Goal: Task Accomplishment & Management: Manage account settings

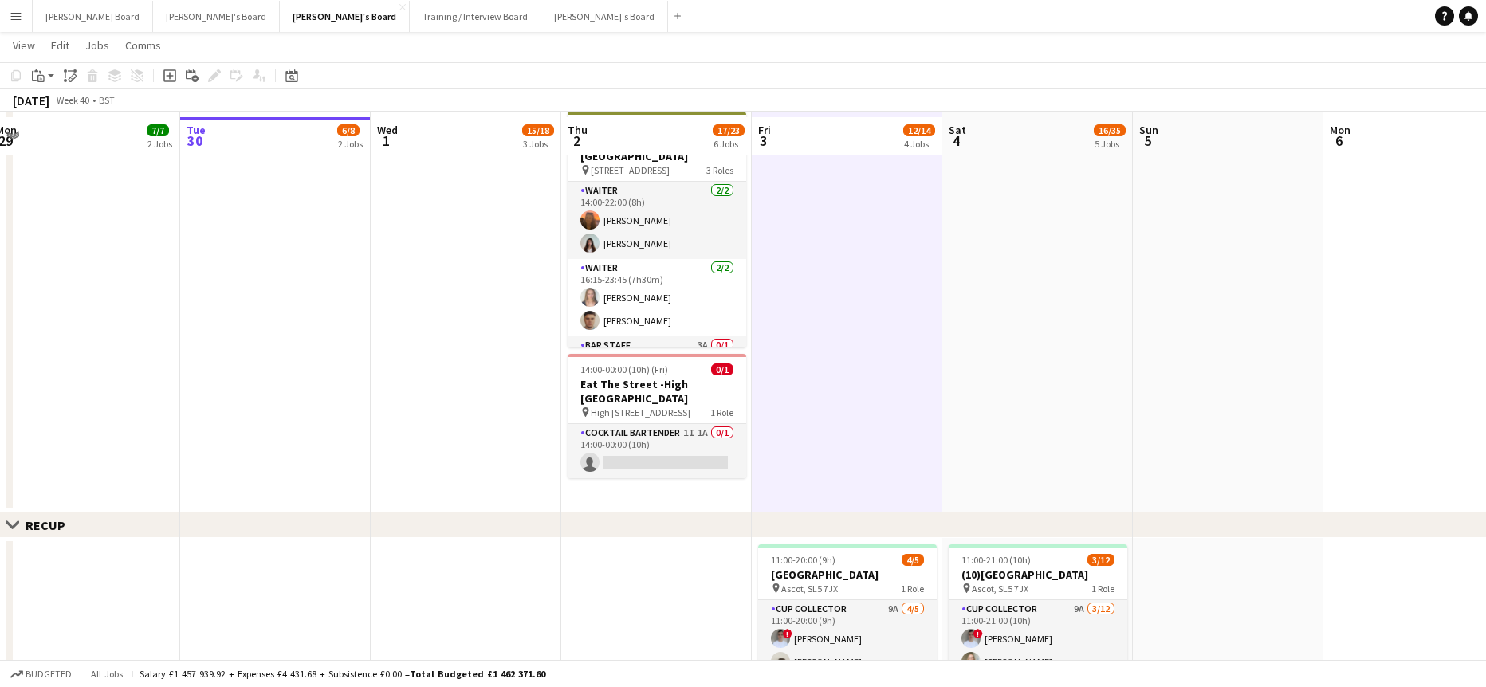
scroll to position [1063, 0]
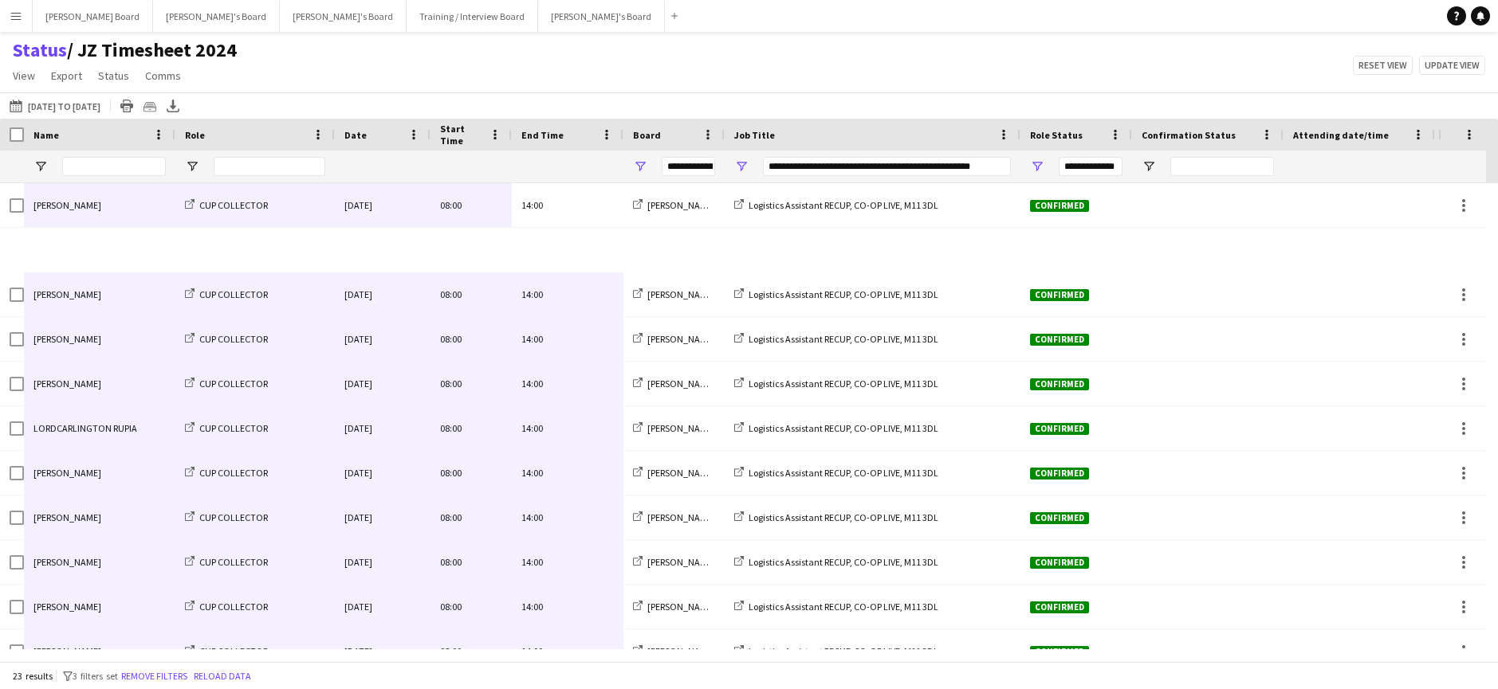
scroll to position [556, 0]
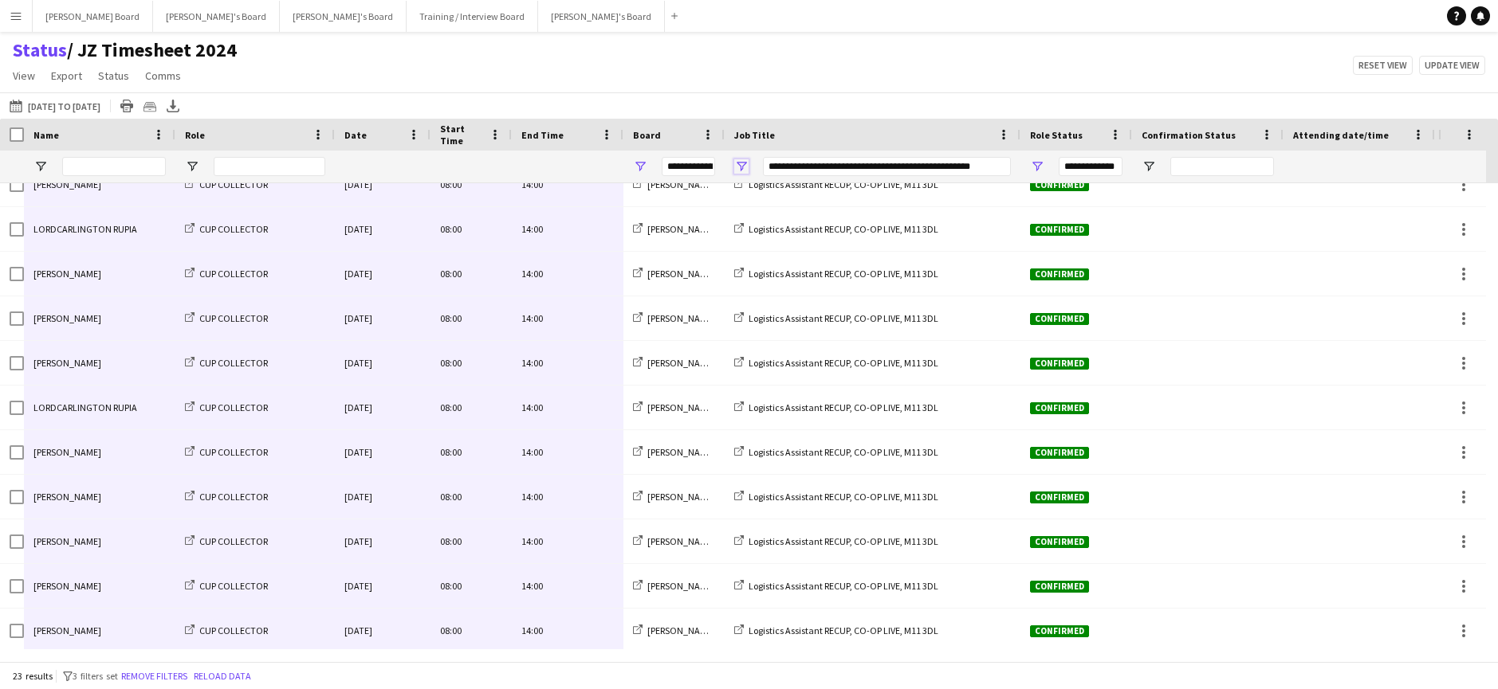
click at [741, 163] on span "Open Filter Menu" at bounding box center [741, 166] width 14 height 14
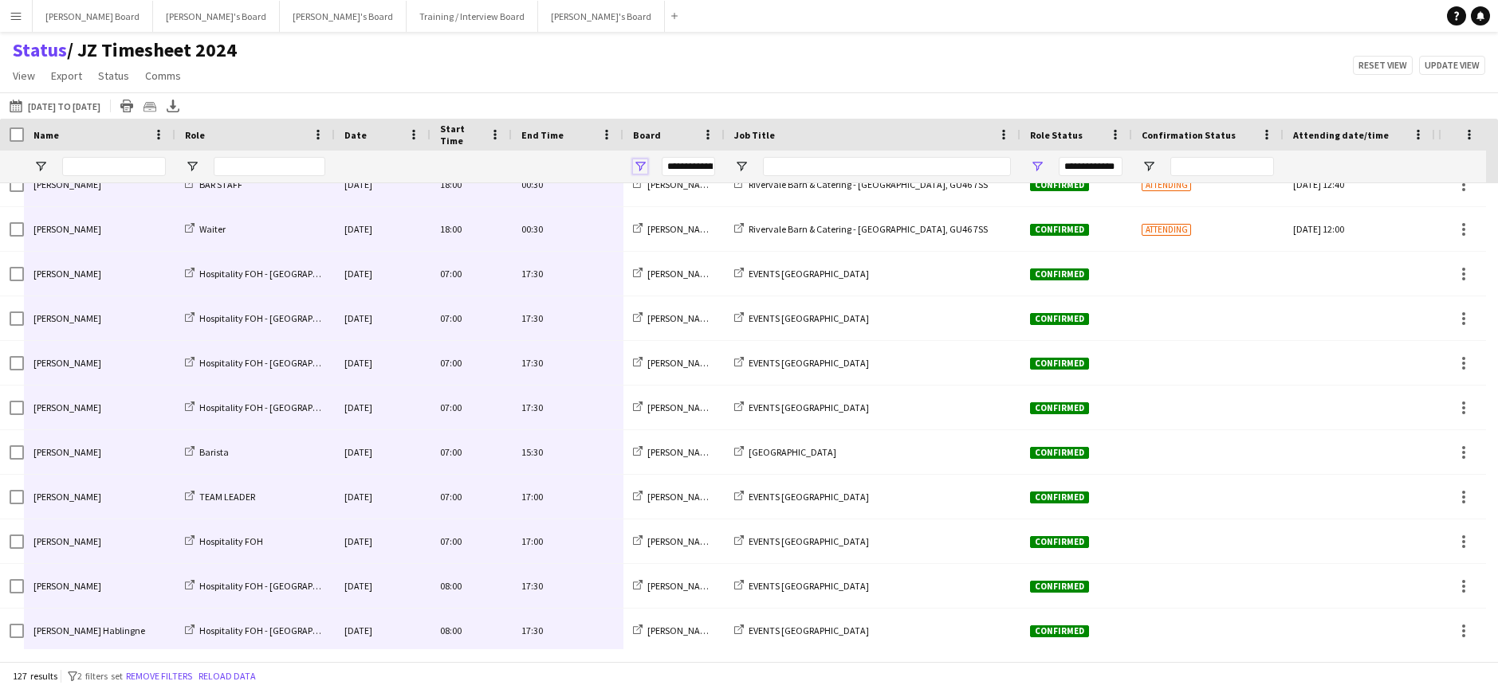
click at [638, 167] on span "Open Filter Menu" at bounding box center [640, 166] width 14 height 14
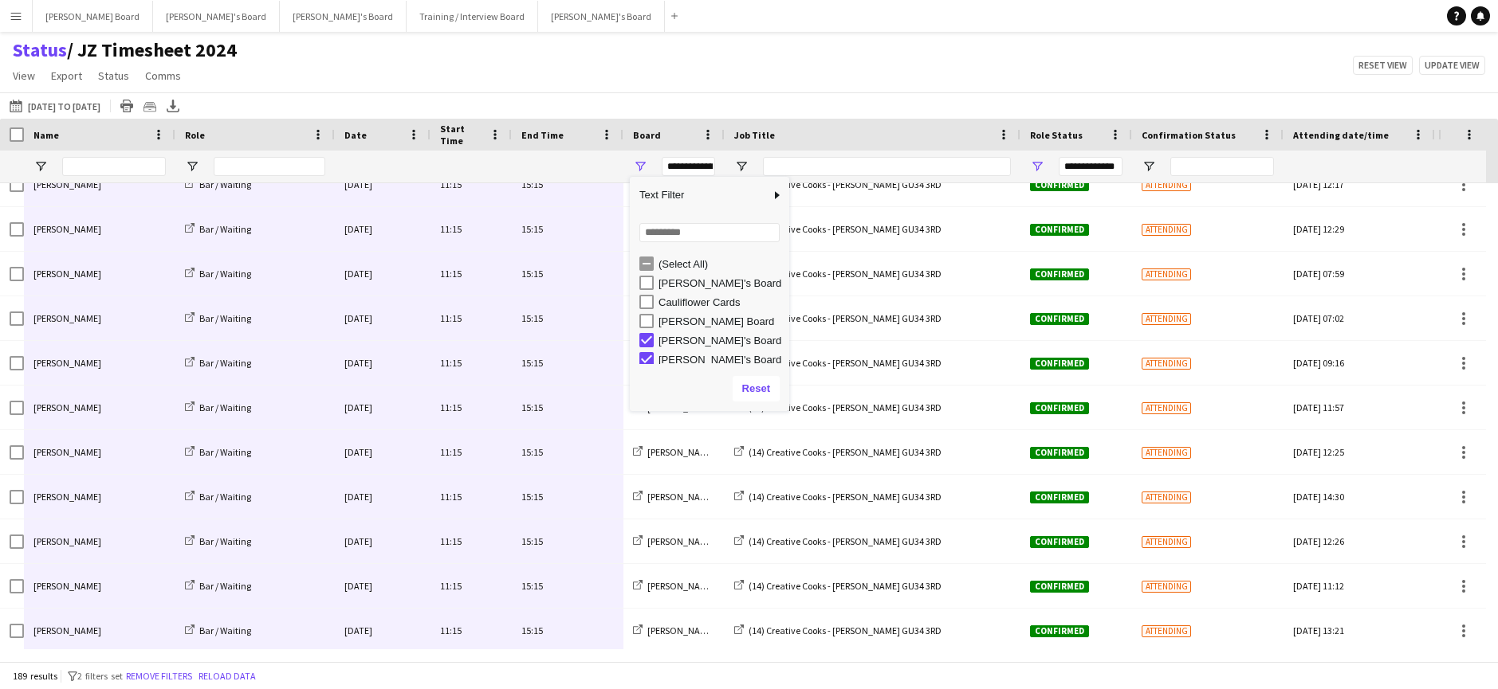
scroll to position [5, 0]
type input "**********"
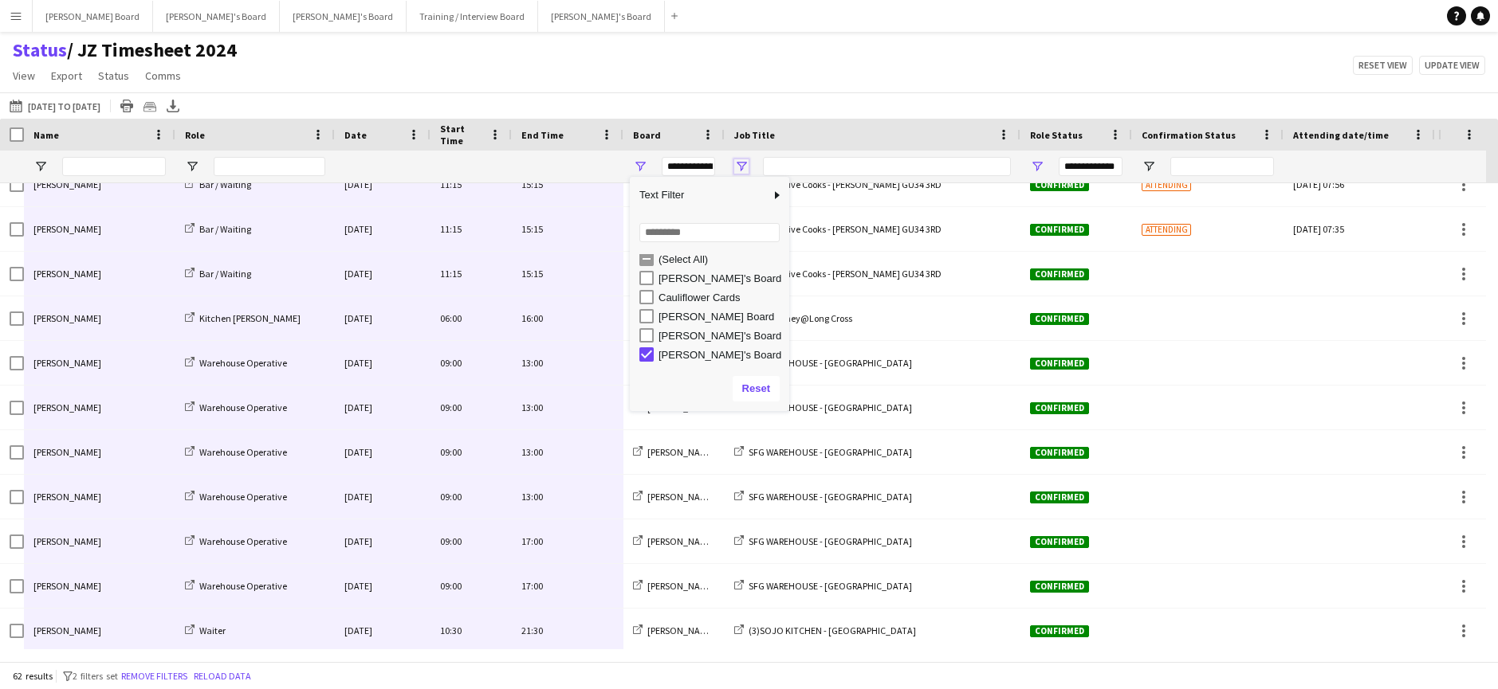
click at [742, 163] on span "Open Filter Menu" at bounding box center [741, 166] width 14 height 14
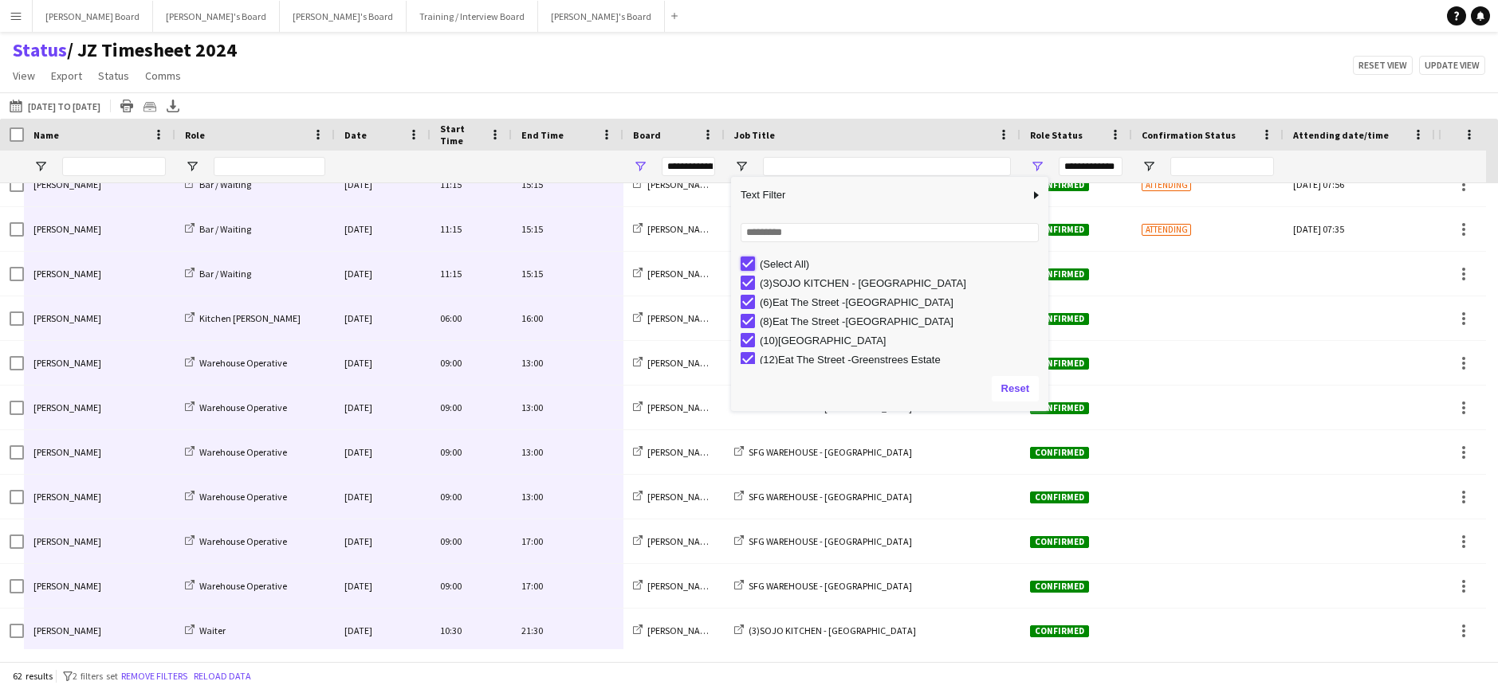
type input "***"
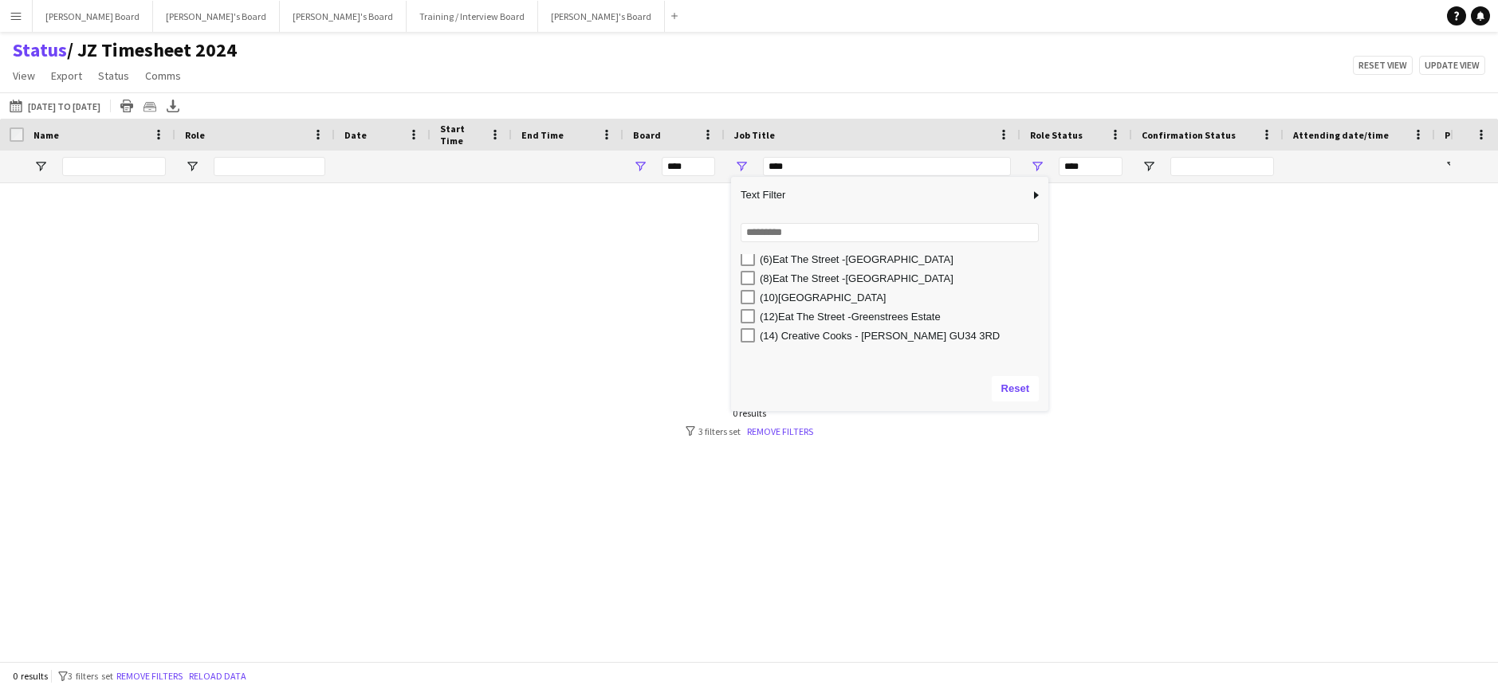
scroll to position [106, 0]
click at [801, 277] on div "(14) Creative Cooks - [PERSON_NAME] GU34 3RD" at bounding box center [902, 273] width 284 height 12
type input "**********"
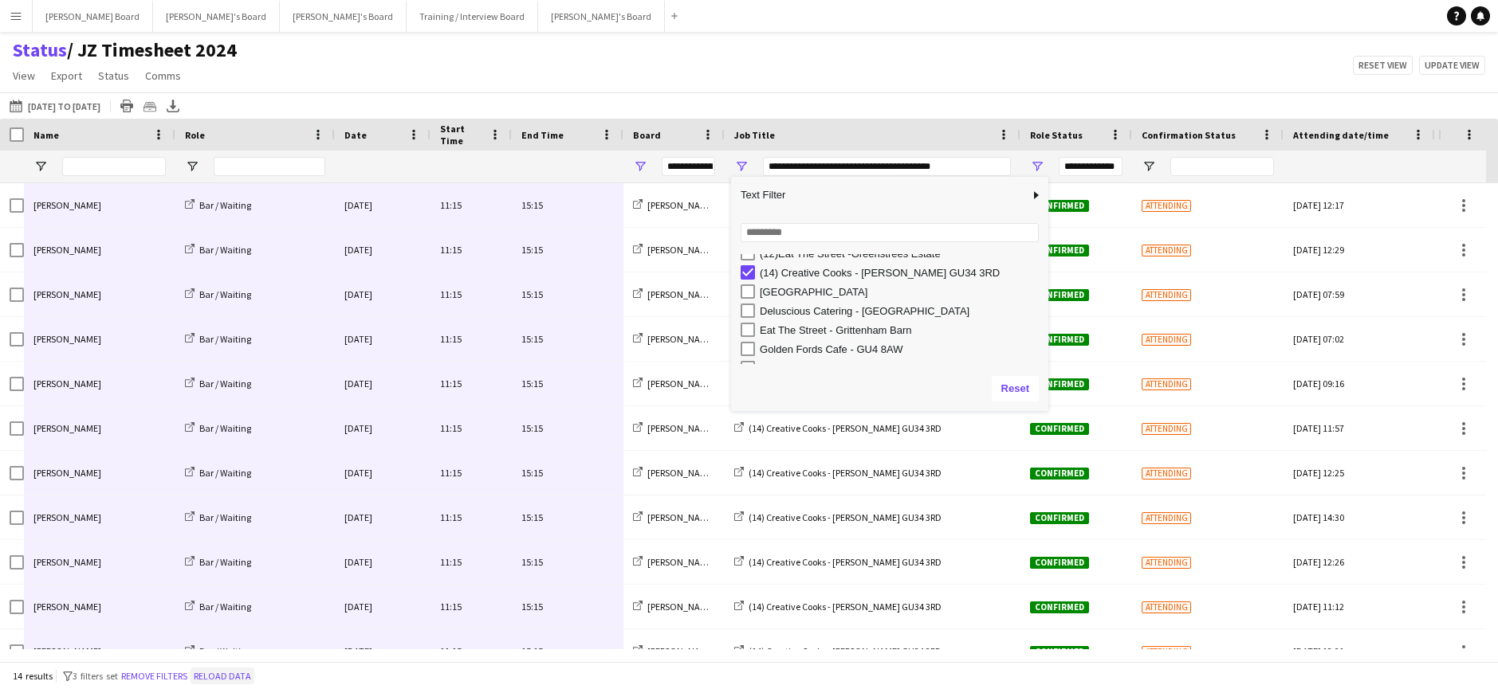
click at [249, 678] on button "Reload data" at bounding box center [223, 677] width 64 height 18
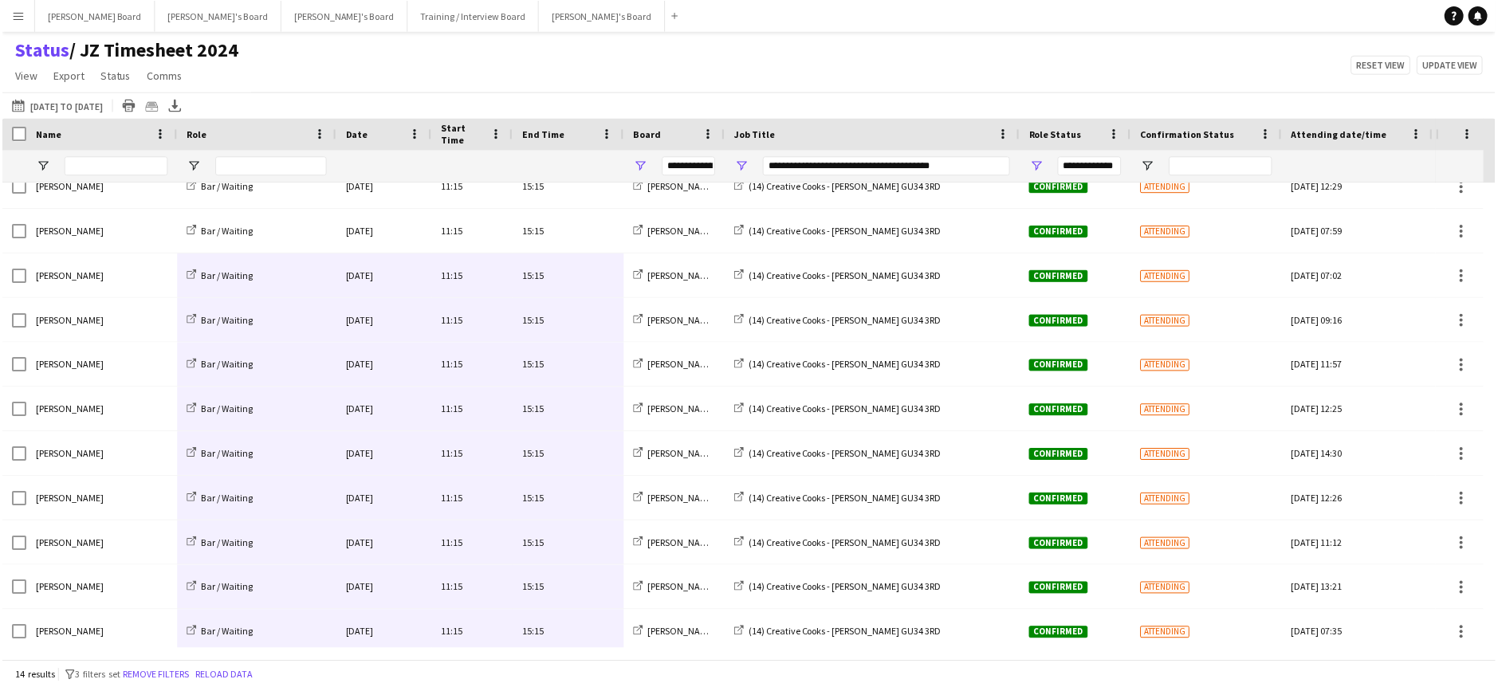
scroll to position [0, 0]
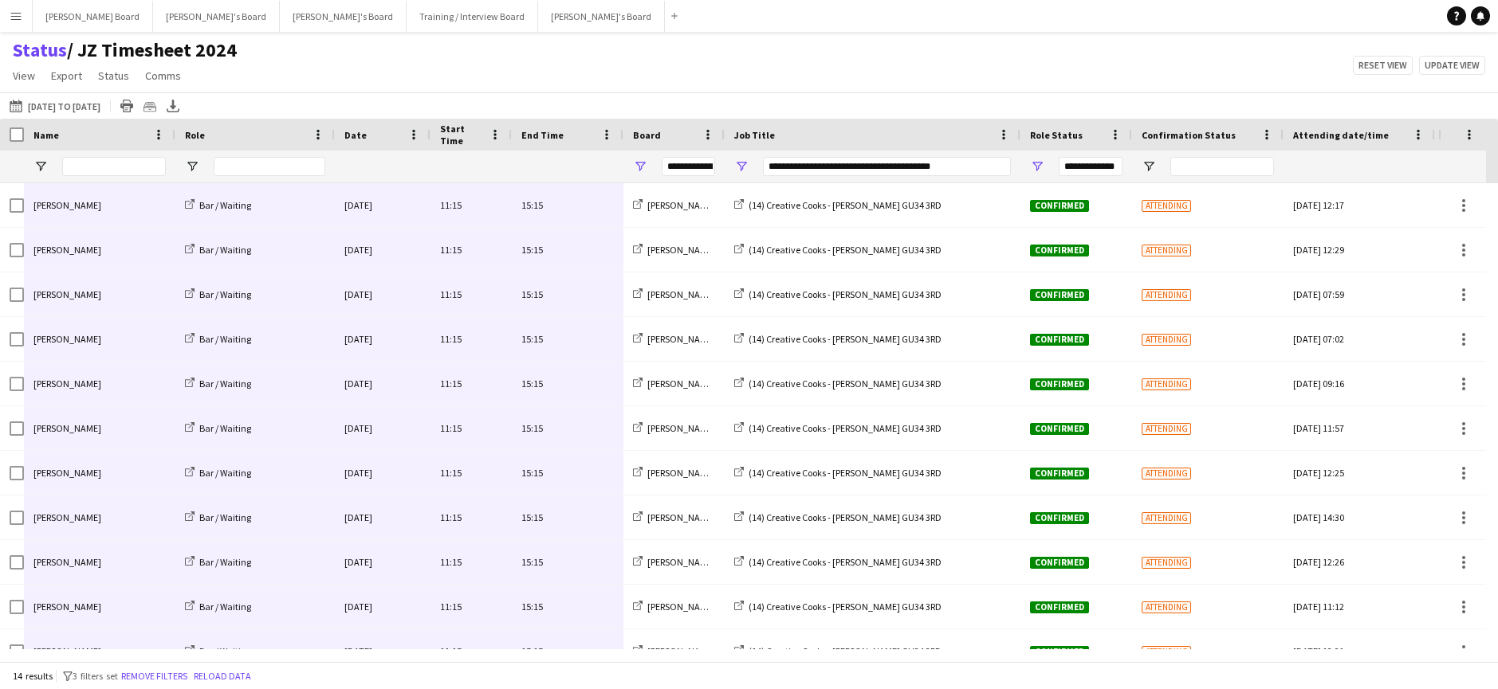
drag, startPoint x: 544, startPoint y: 623, endPoint x: 65, endPoint y: 210, distance: 632.4
click at [70, 211] on div "[PERSON_NAME] Bar / Waiting [DATE] 11:15 15:15 [PERSON_NAME]'s Board (14) Creat…" at bounding box center [861, 495] width 1722 height 625
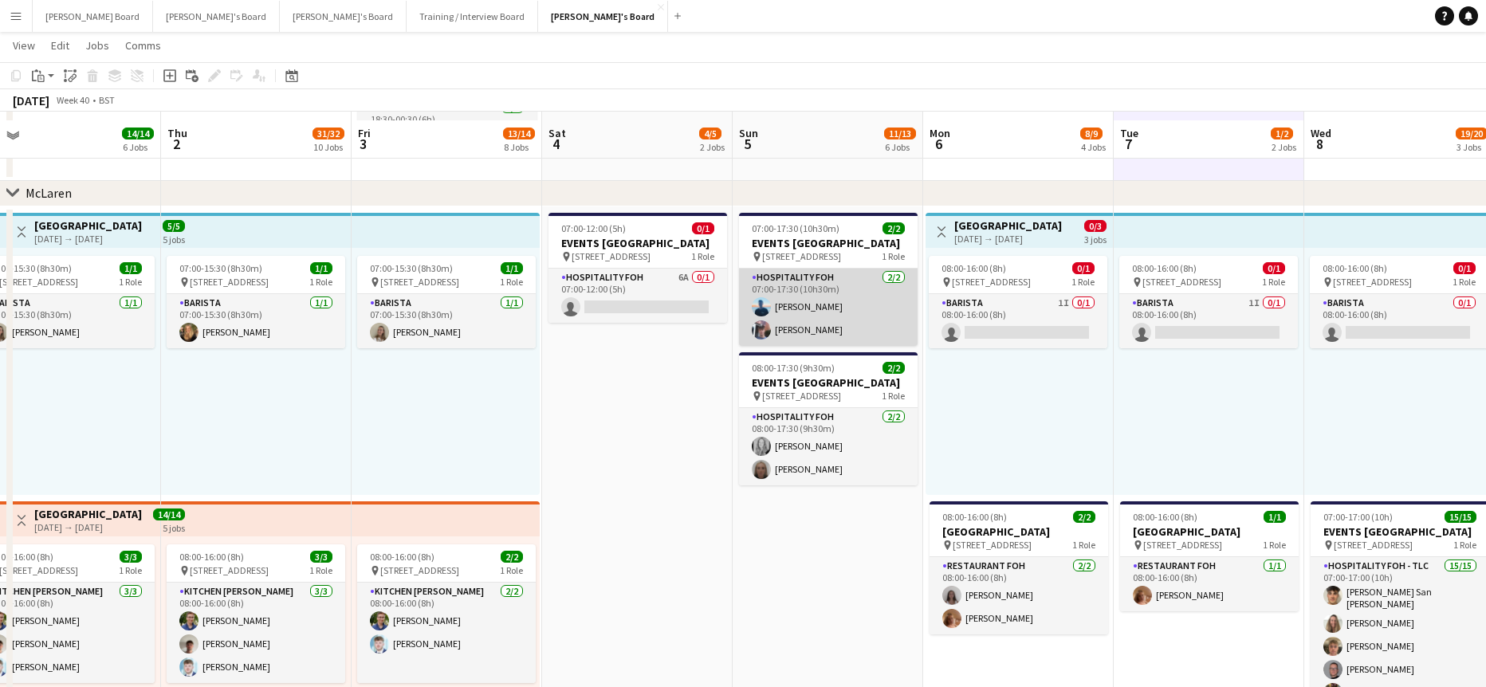
scroll to position [425, 0]
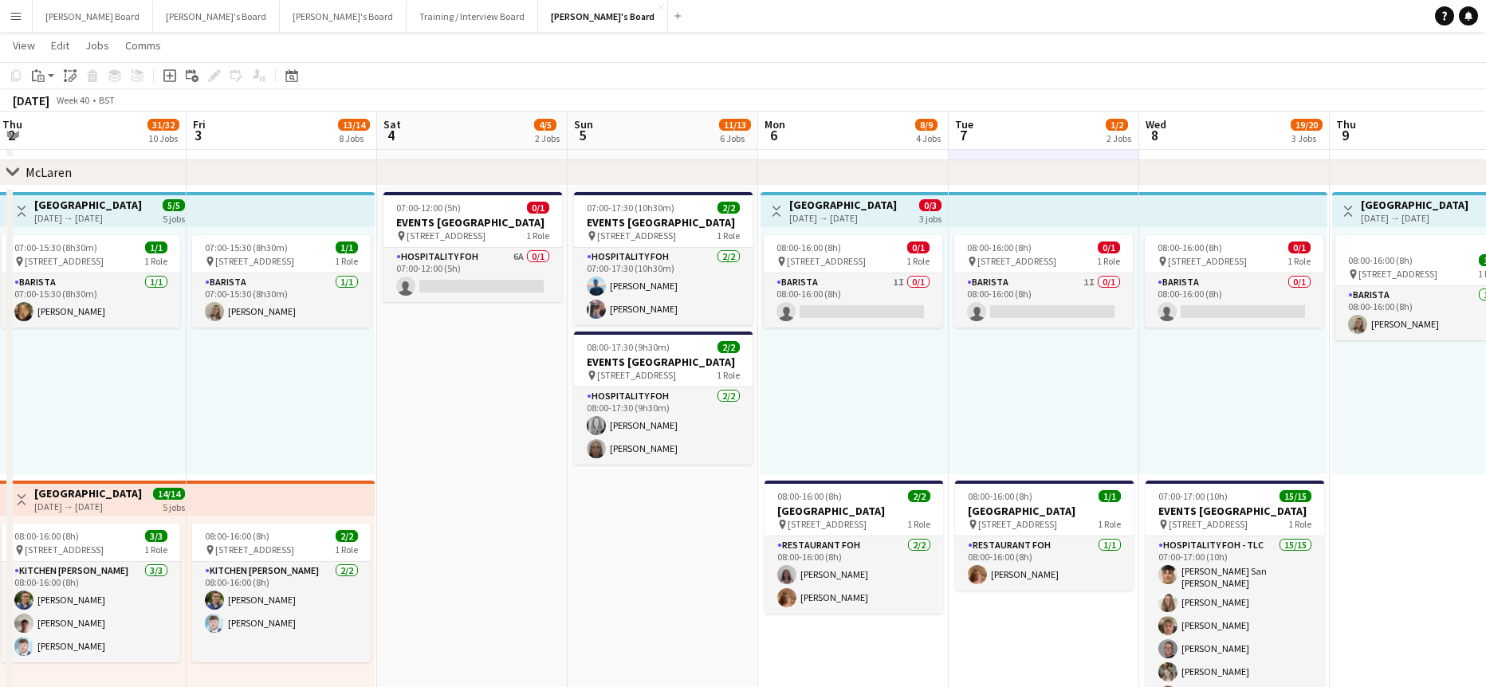
drag, startPoint x: 1077, startPoint y: 365, endPoint x: 756, endPoint y: 375, distance: 320.6
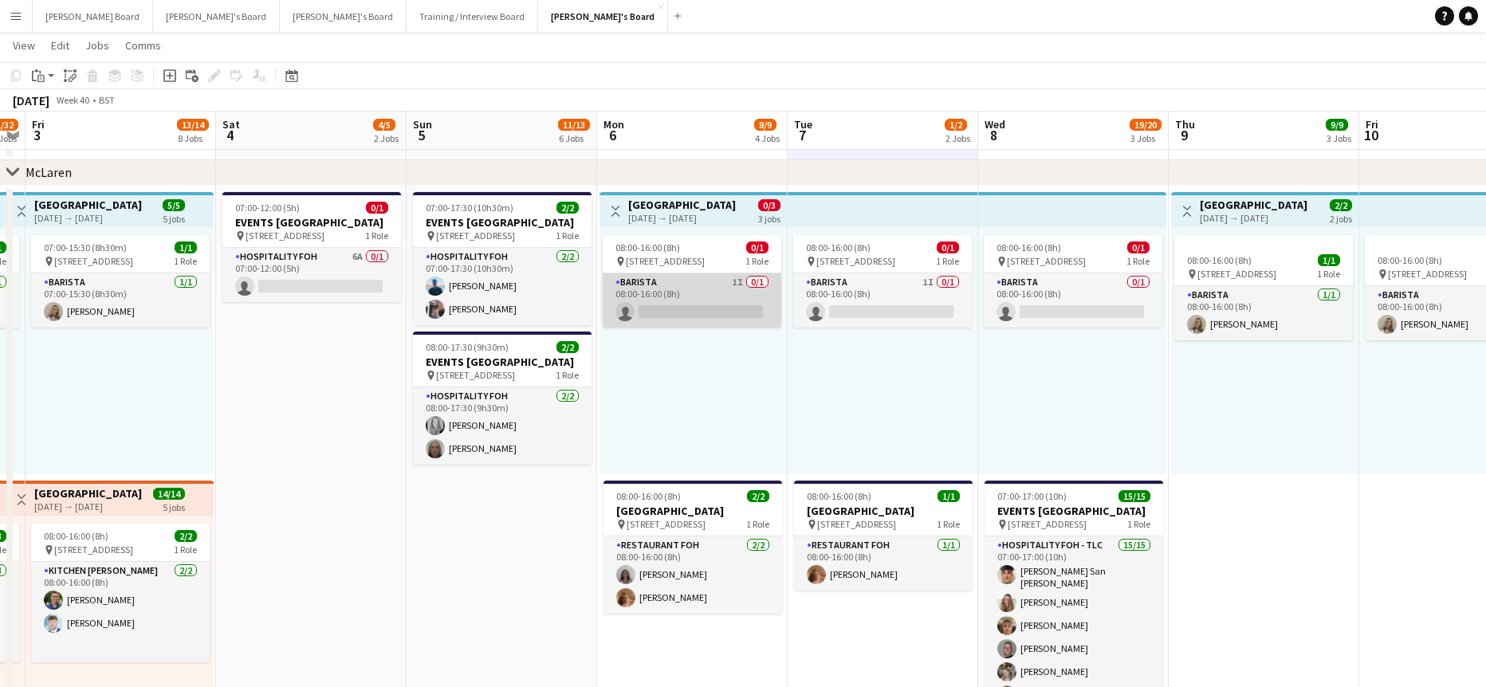
click at [733, 308] on app-card-role "Barista 1I 0/1 08:00-16:00 (8h) single-neutral-actions" at bounding box center [692, 300] width 179 height 54
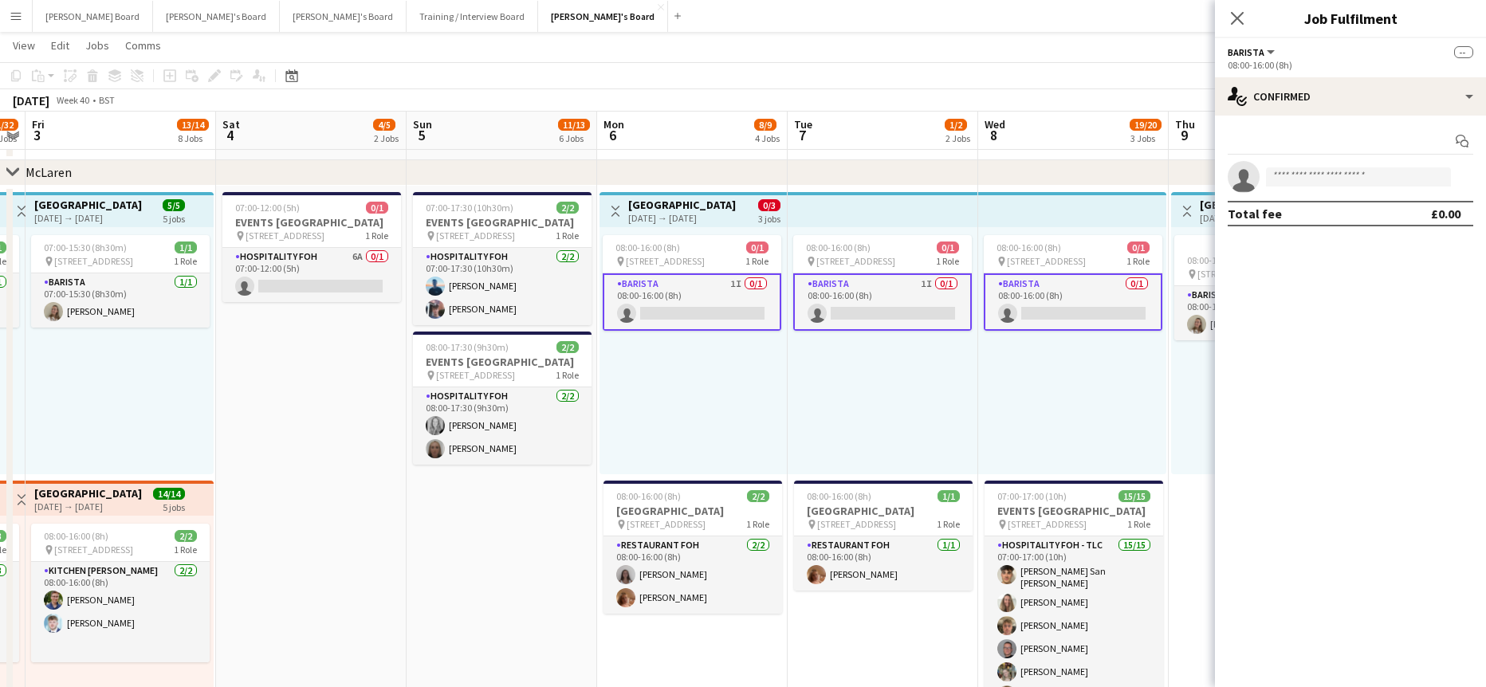
click at [711, 304] on app-card-role "Barista 1I 0/1 08:00-16:00 (8h) single-neutral-actions" at bounding box center [692, 301] width 179 height 57
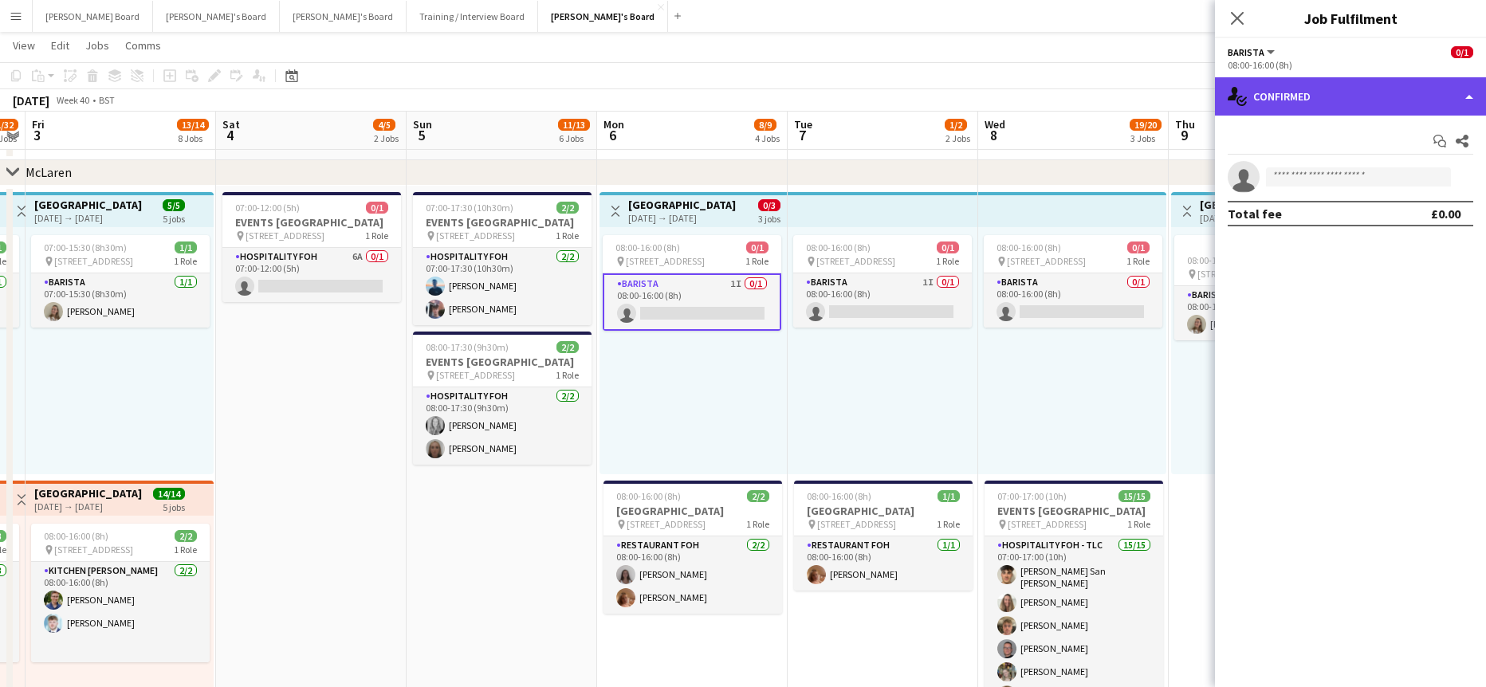
drag, startPoint x: 1361, startPoint y: 93, endPoint x: 1366, endPoint y: 114, distance: 21.3
click at [1361, 92] on div "single-neutral-actions-check-2 Confirmed" at bounding box center [1350, 96] width 271 height 38
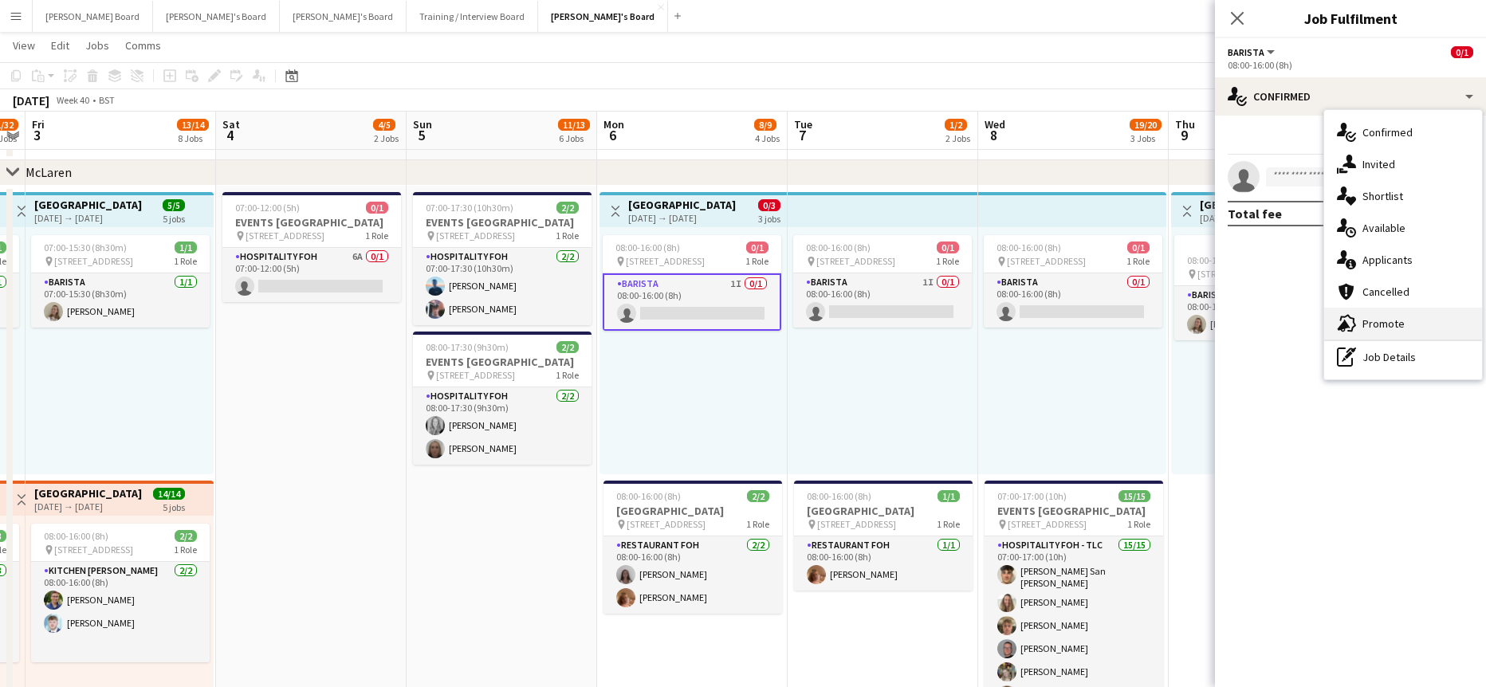
click at [1410, 320] on div "advertising-megaphone Promote" at bounding box center [1403, 324] width 158 height 32
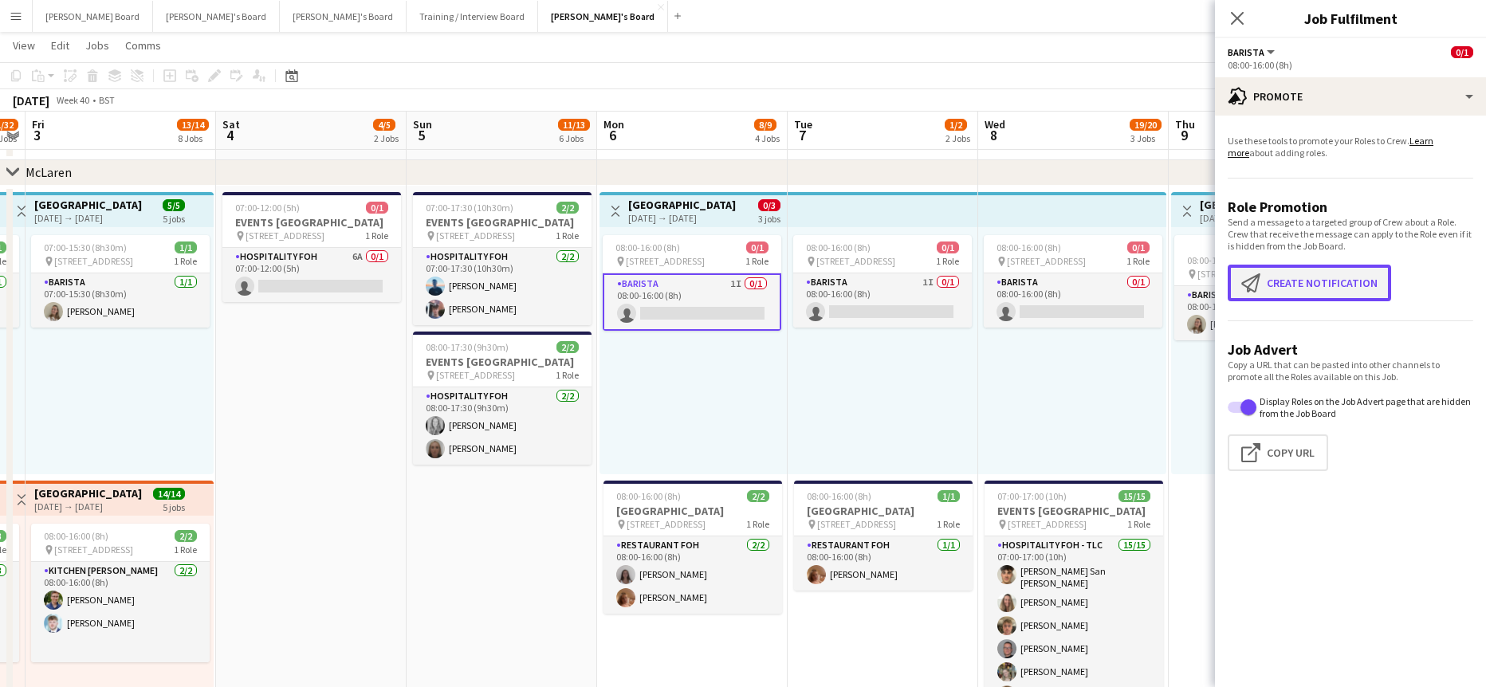
click at [1318, 287] on button "Create notification Create notification" at bounding box center [1309, 283] width 163 height 37
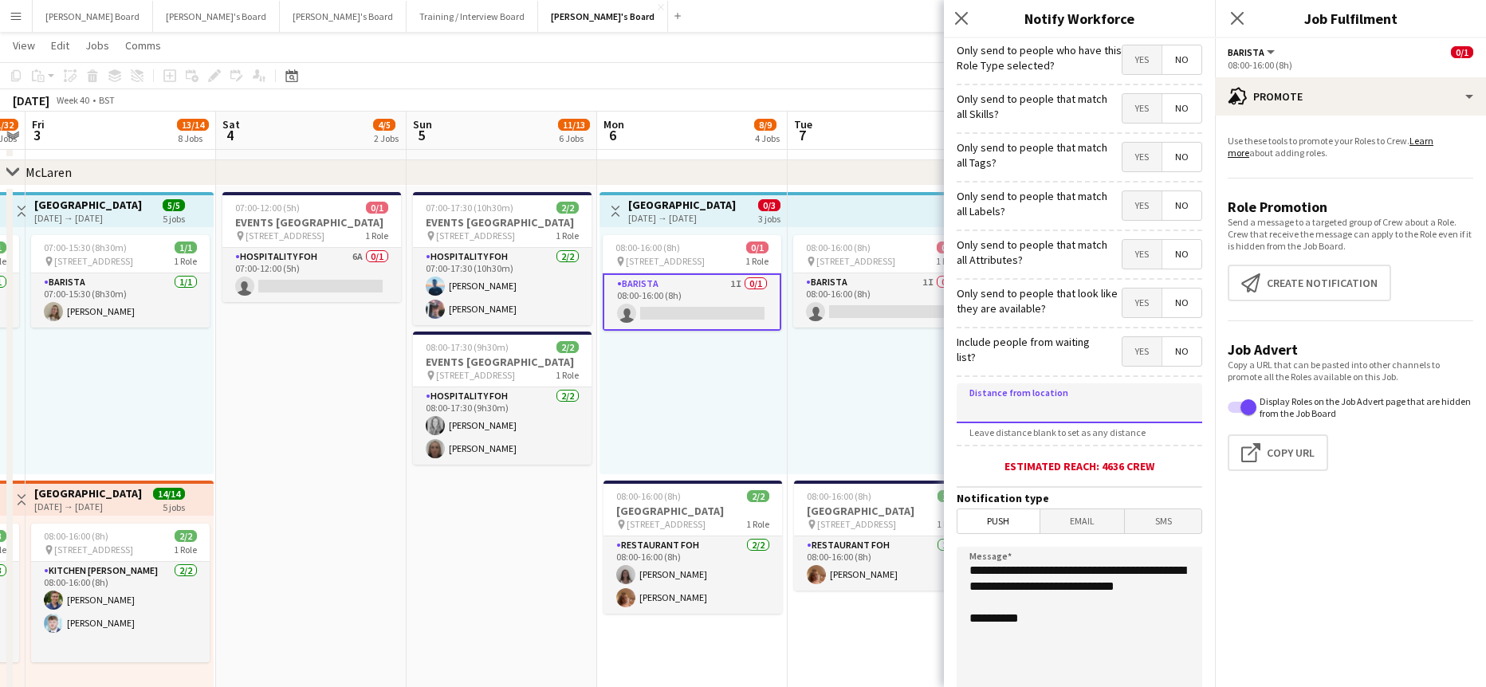
click at [1133, 399] on input at bounding box center [1080, 403] width 246 height 40
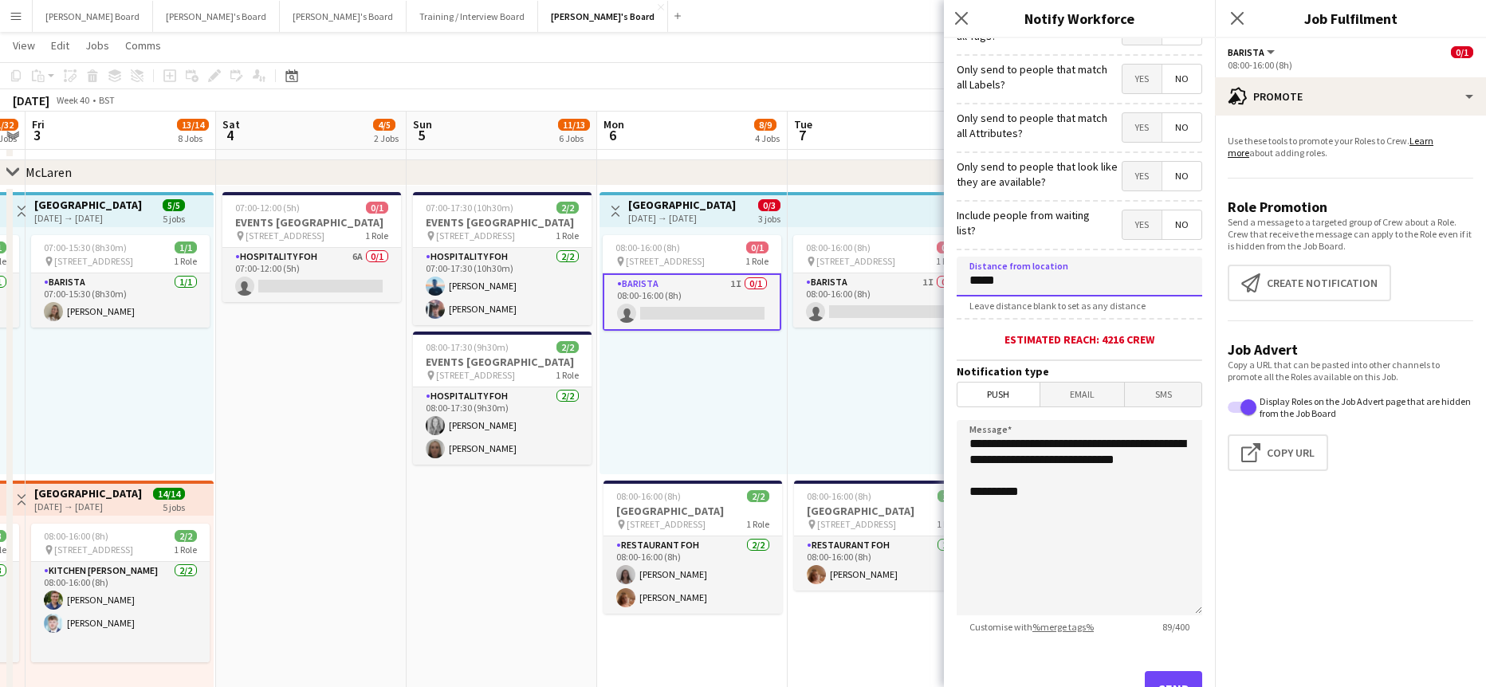
scroll to position [191, 0]
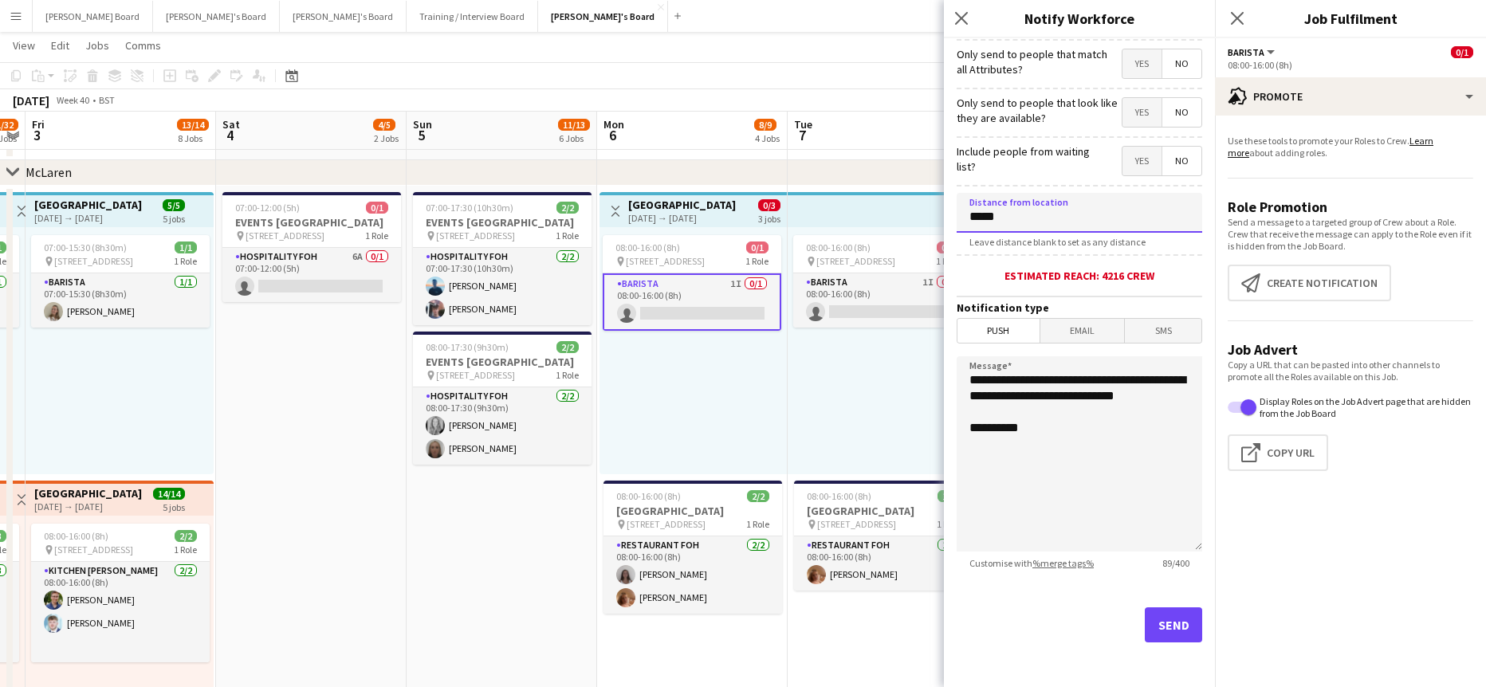
type input "*****"
click at [1145, 615] on button "Send" at bounding box center [1173, 624] width 57 height 35
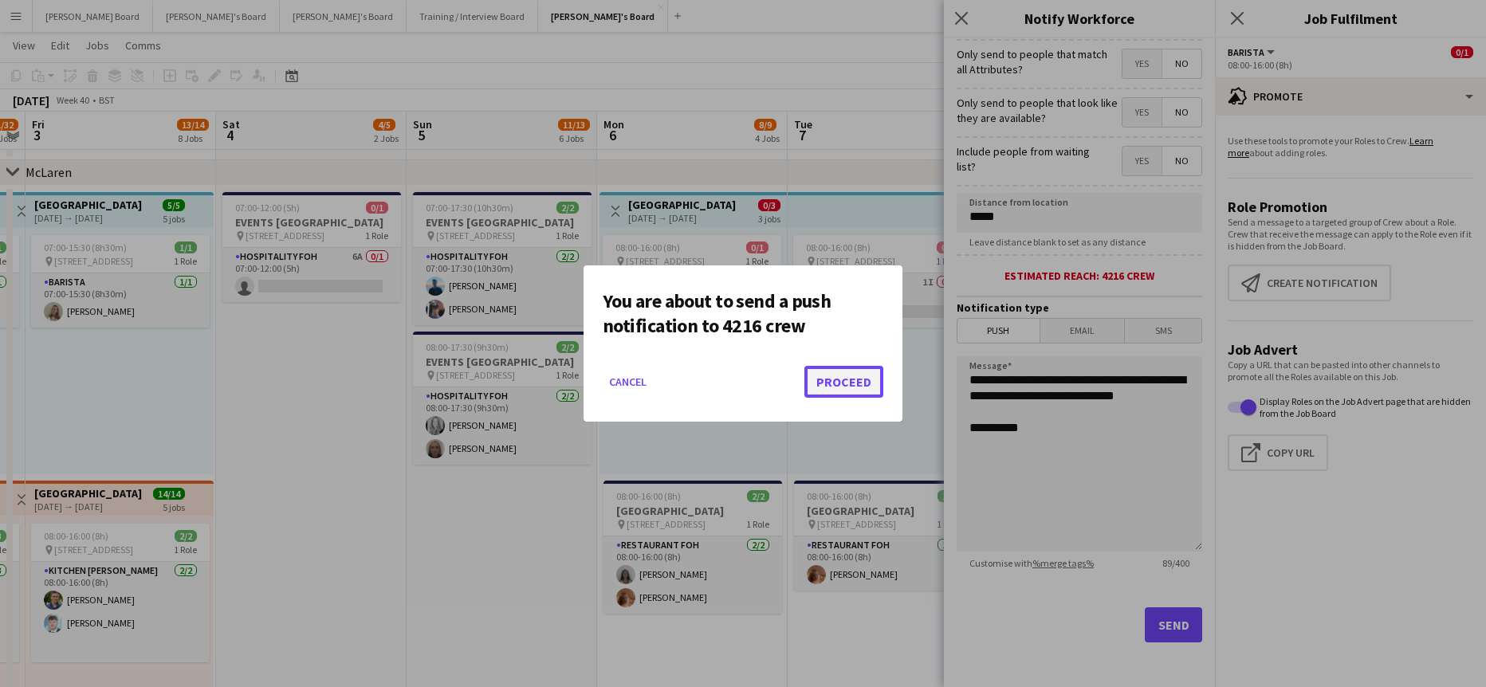
click at [843, 373] on button "Proceed" at bounding box center [843, 382] width 79 height 32
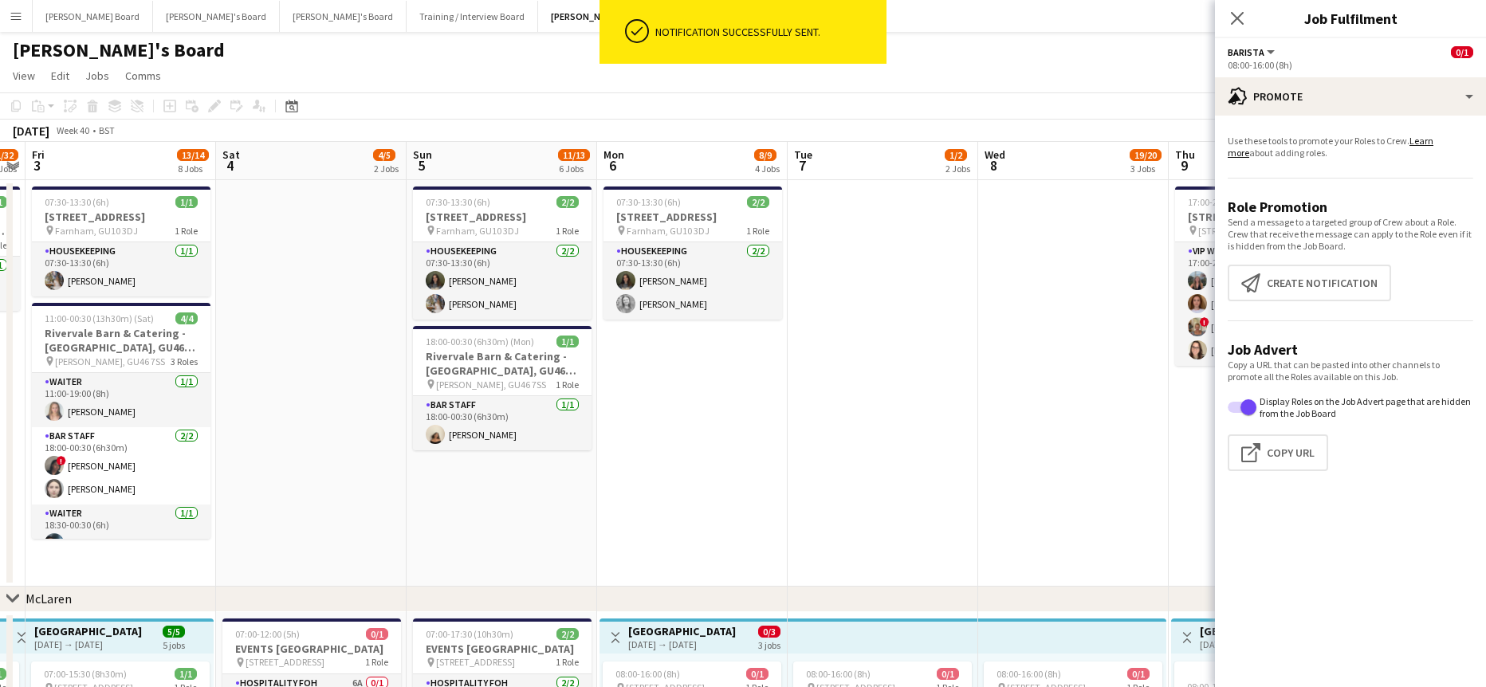
click at [998, 417] on app-date-cell at bounding box center [1073, 383] width 191 height 407
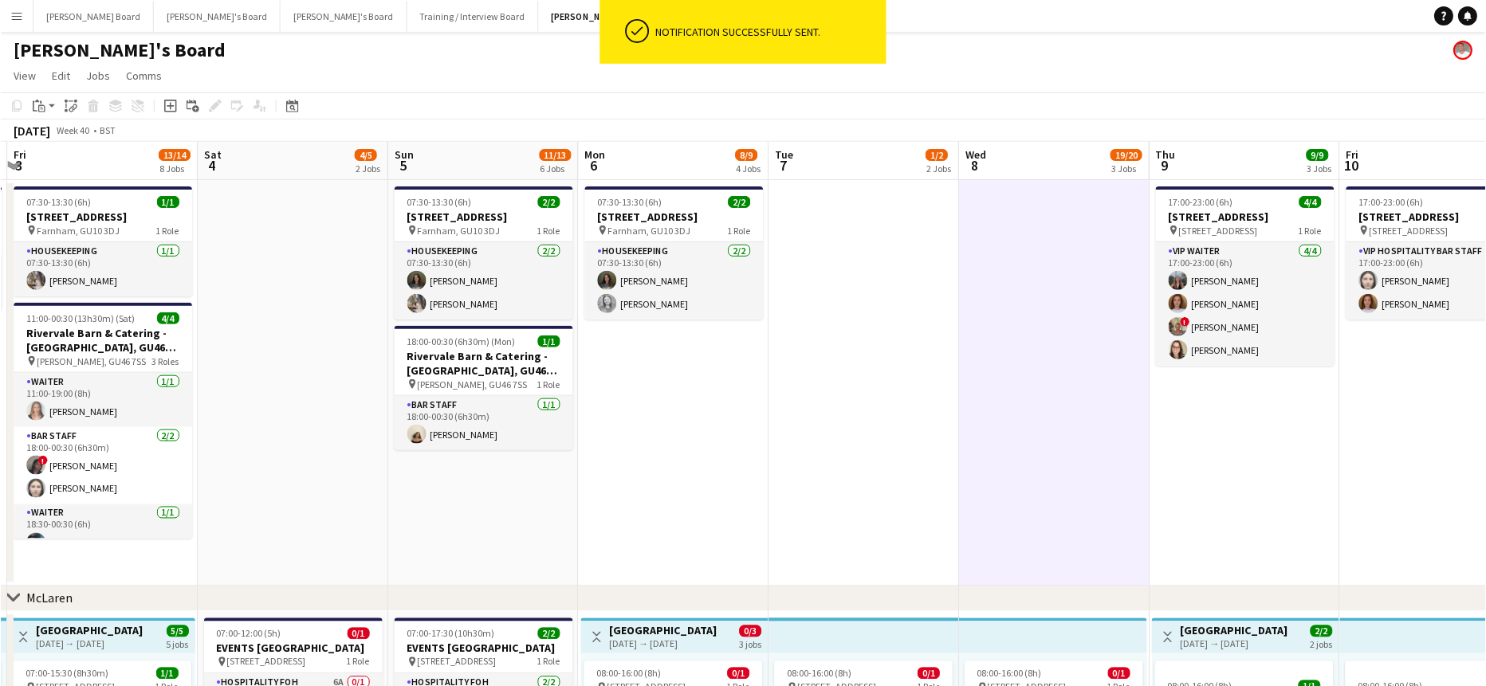
scroll to position [0, 625]
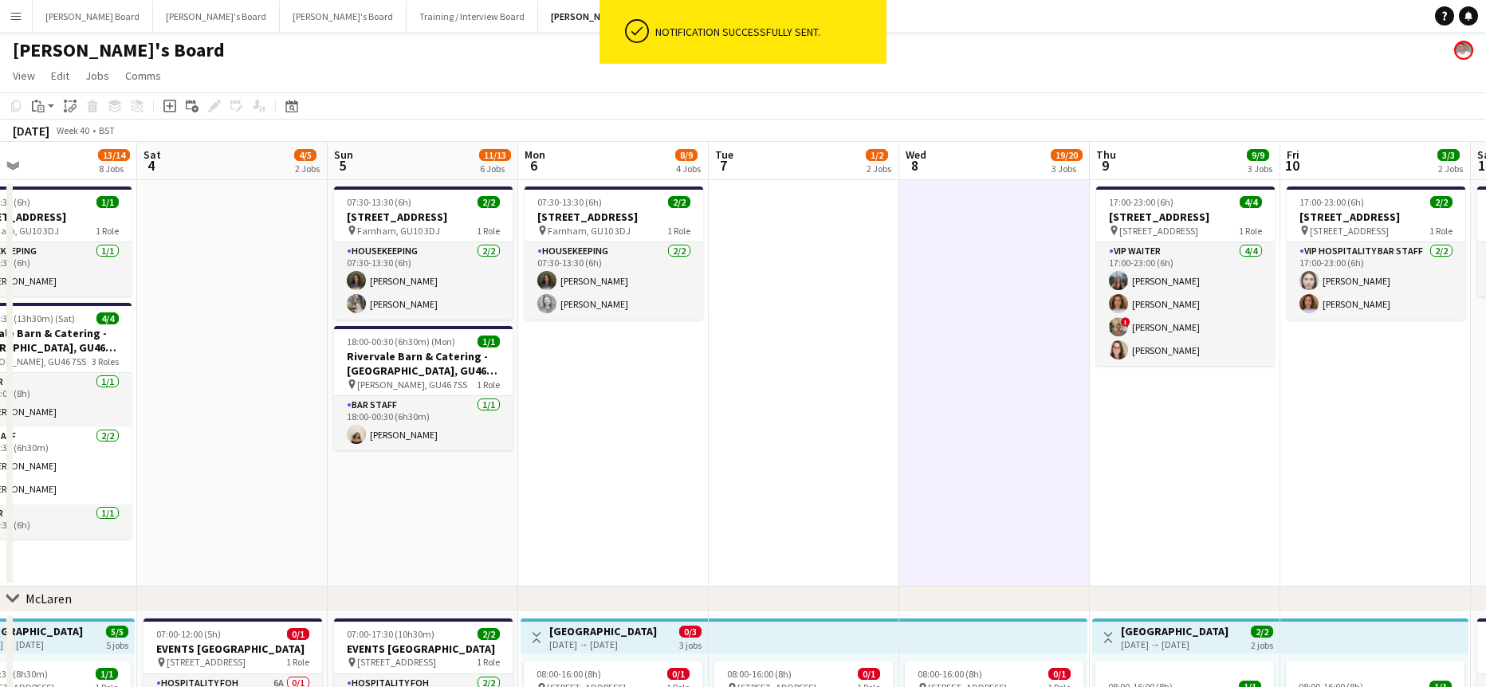
drag, startPoint x: 1094, startPoint y: 426, endPoint x: 825, endPoint y: 437, distance: 269.6
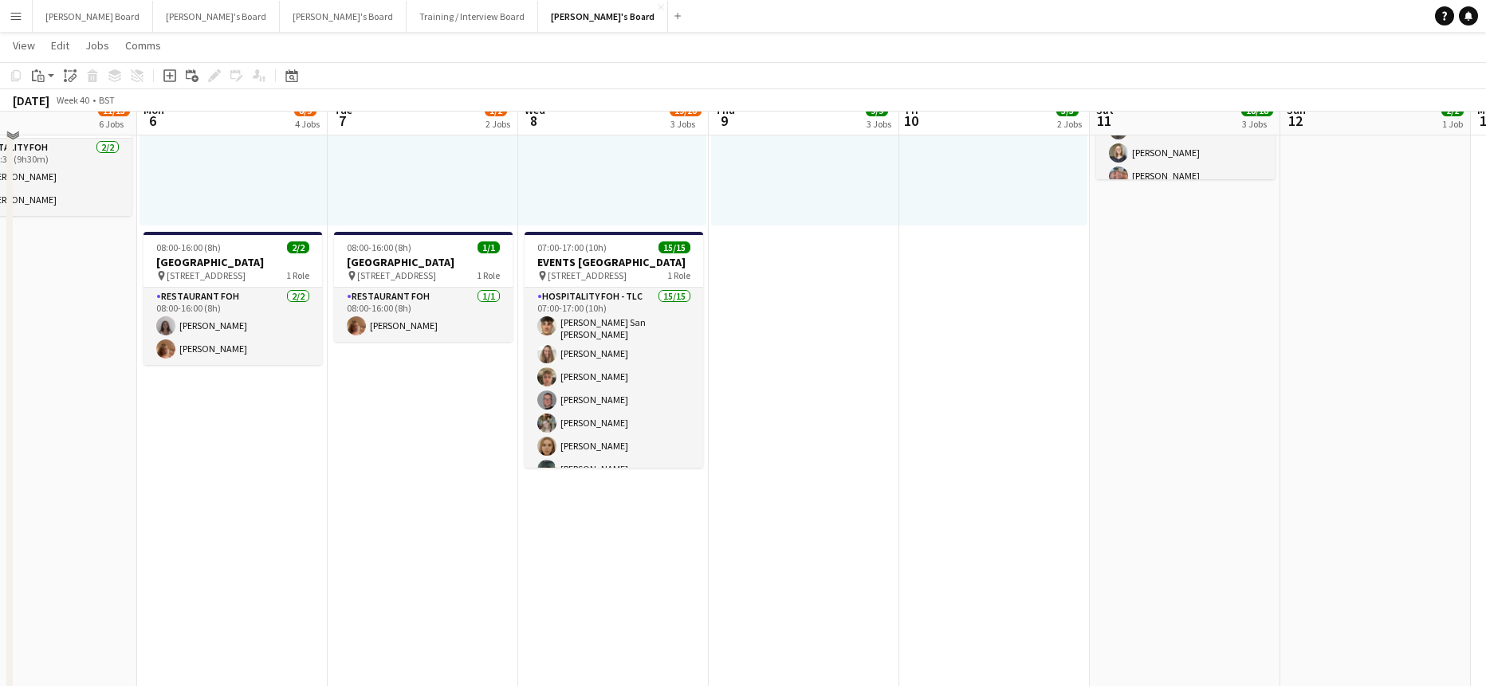
scroll to position [744, 0]
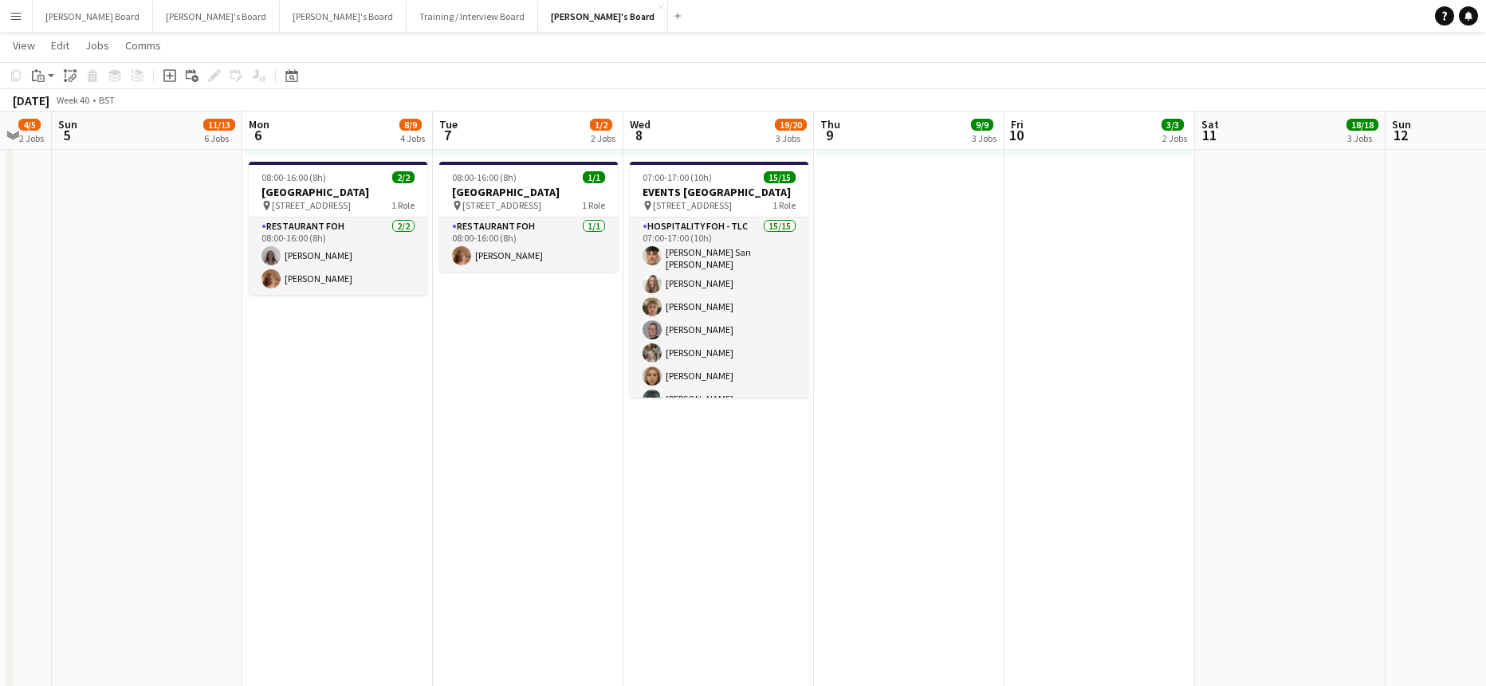
drag, startPoint x: 784, startPoint y: 507, endPoint x: 1010, endPoint y: 490, distance: 227.0
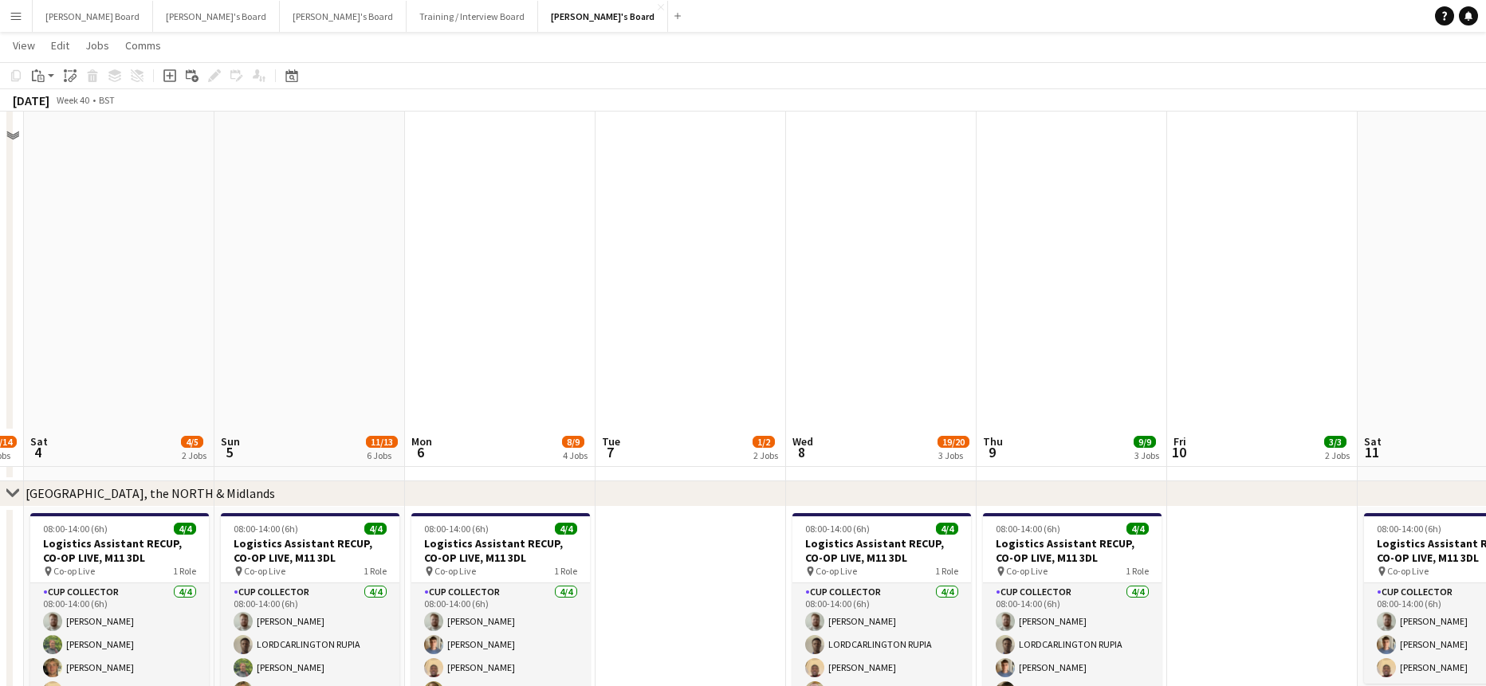
scroll to position [2232, 0]
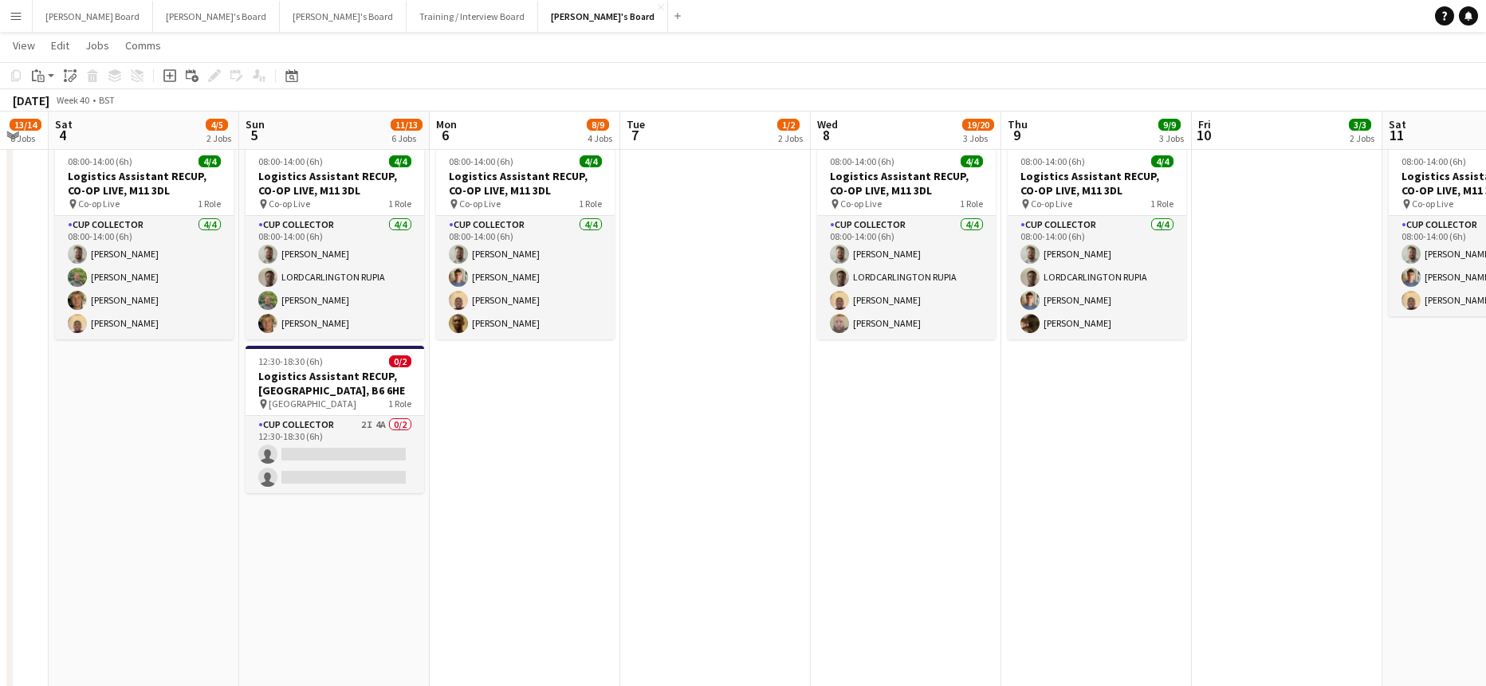
drag, startPoint x: 505, startPoint y: 527, endPoint x: 733, endPoint y: 532, distance: 228.0
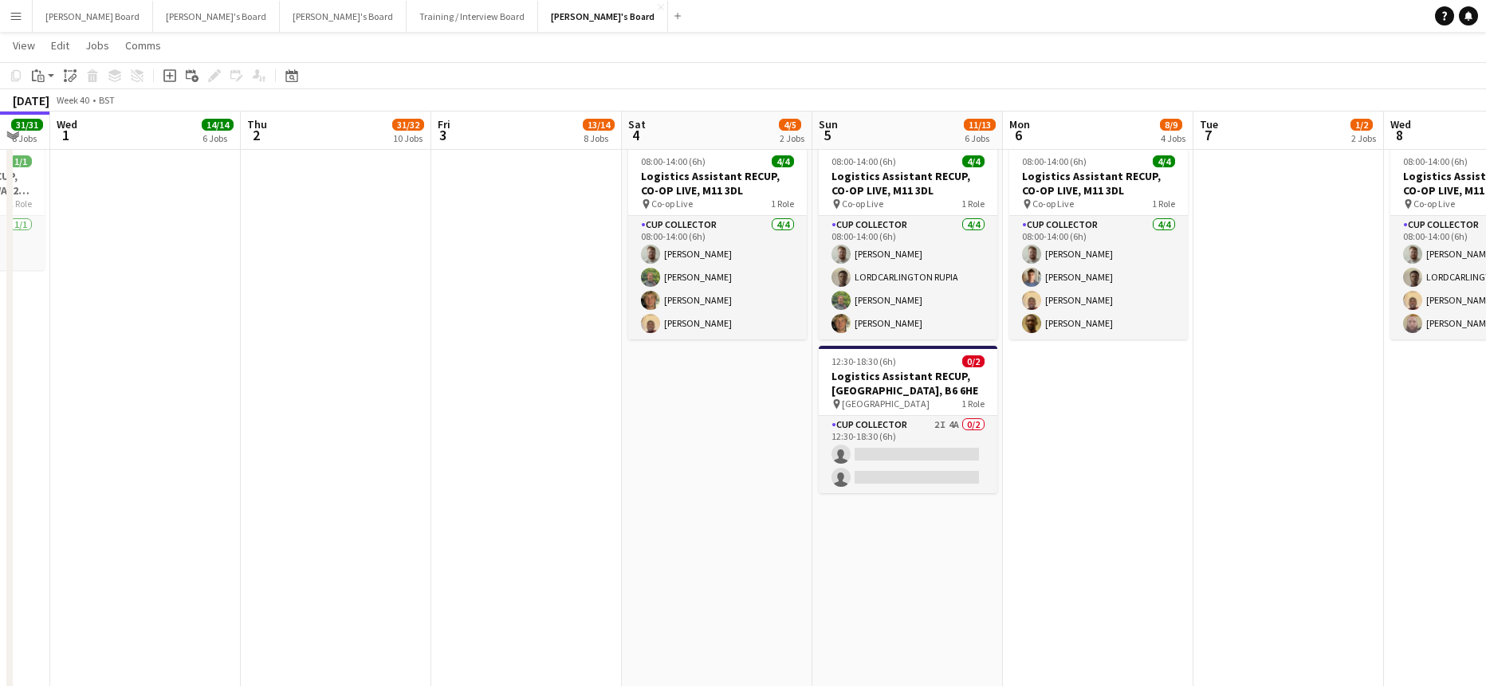
drag, startPoint x: 578, startPoint y: 513, endPoint x: 782, endPoint y: 514, distance: 204.1
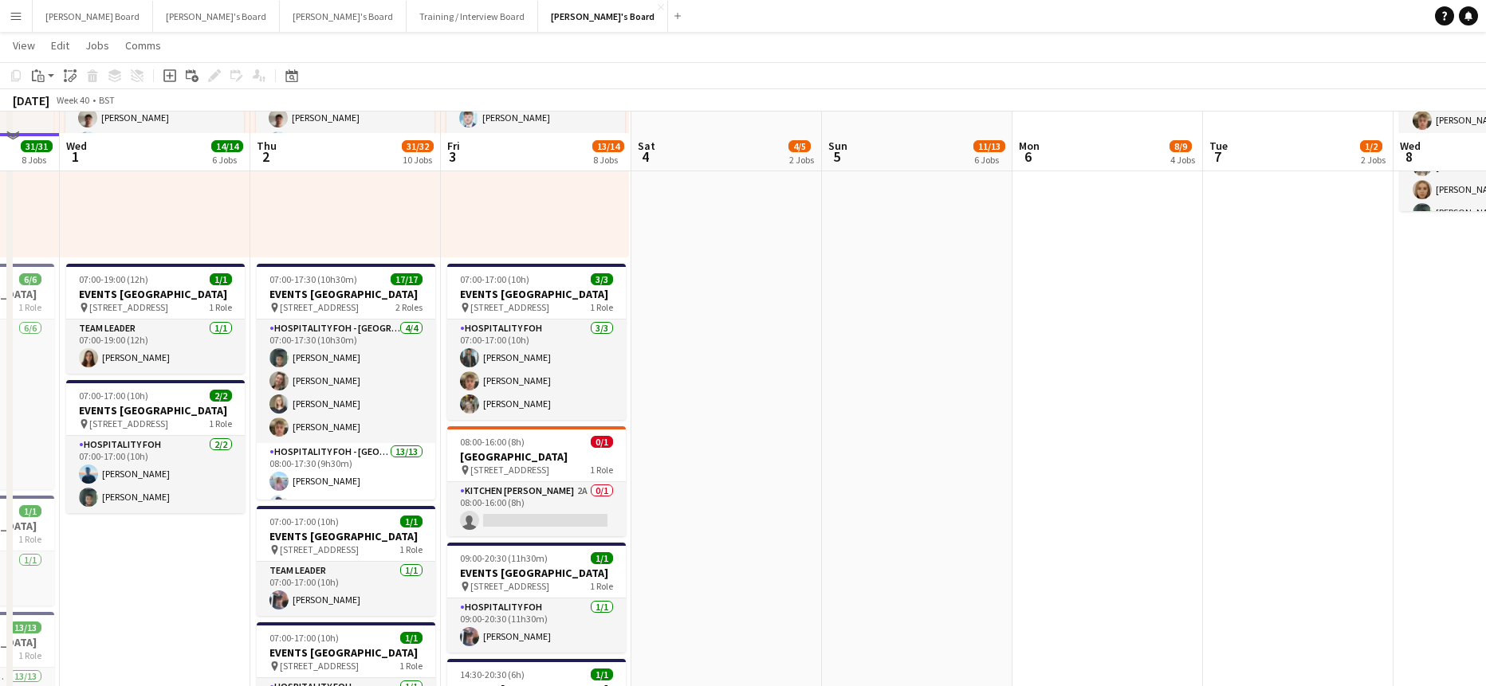
scroll to position [957, 0]
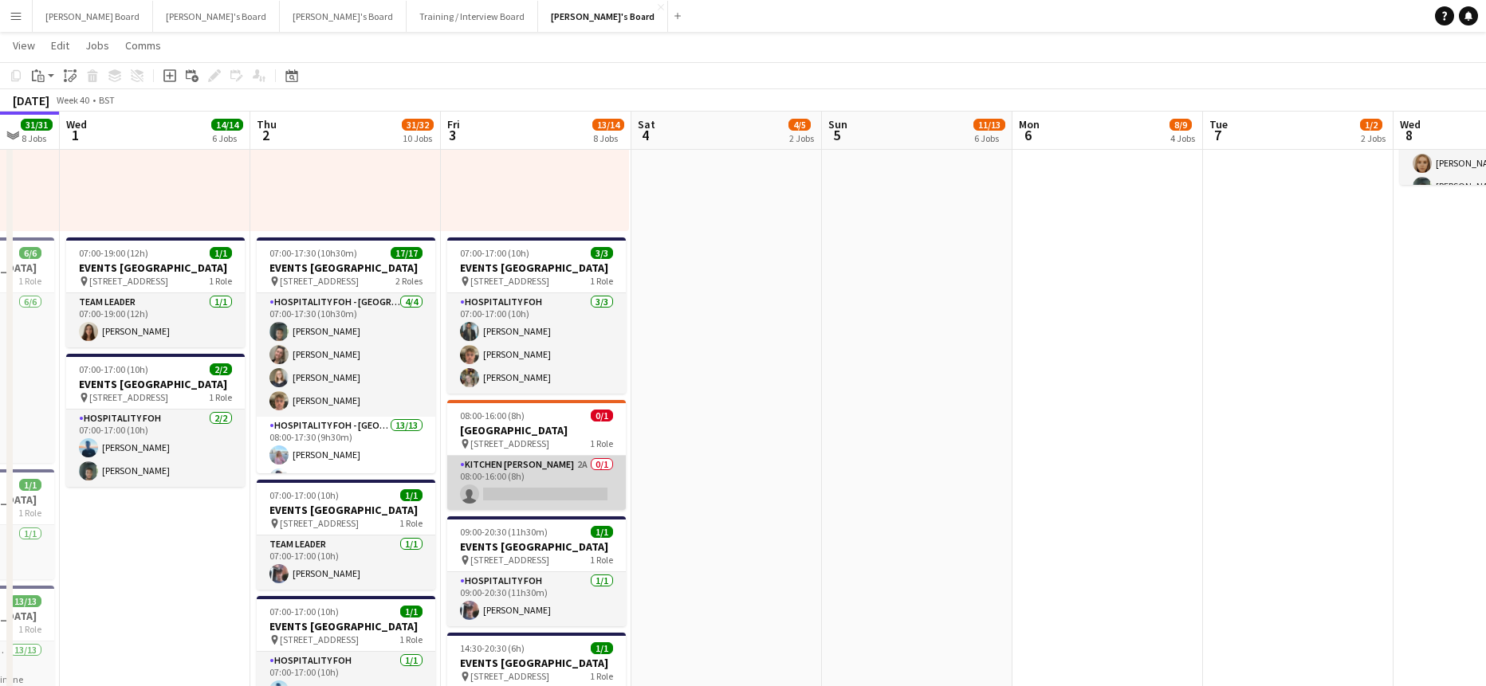
click at [580, 498] on app-card-role "Kitchen Porter 2A 0/1 08:00-16:00 (8h) single-neutral-actions" at bounding box center [536, 483] width 179 height 54
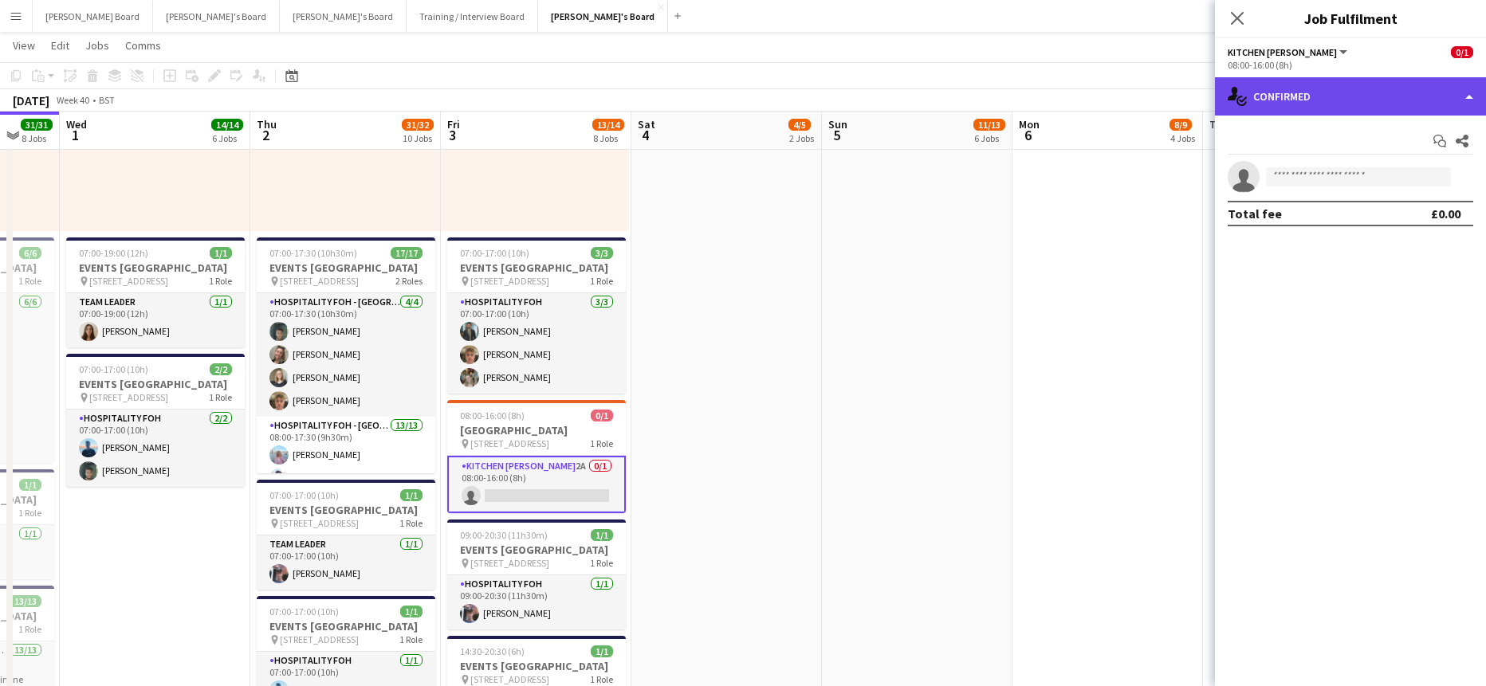
click at [1251, 100] on div "single-neutral-actions-check-2 Confirmed" at bounding box center [1350, 96] width 271 height 38
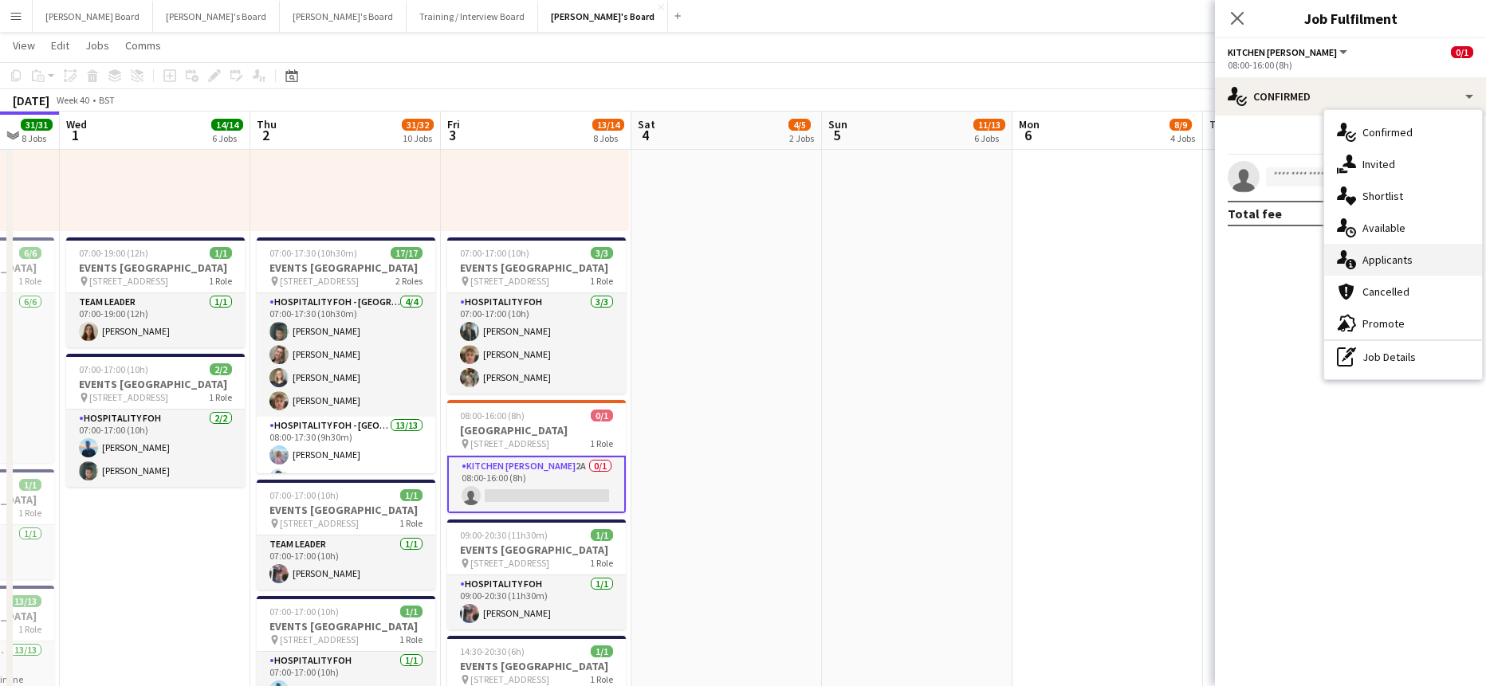
click at [1389, 268] on div "single-neutral-actions-information Applicants" at bounding box center [1403, 260] width 158 height 32
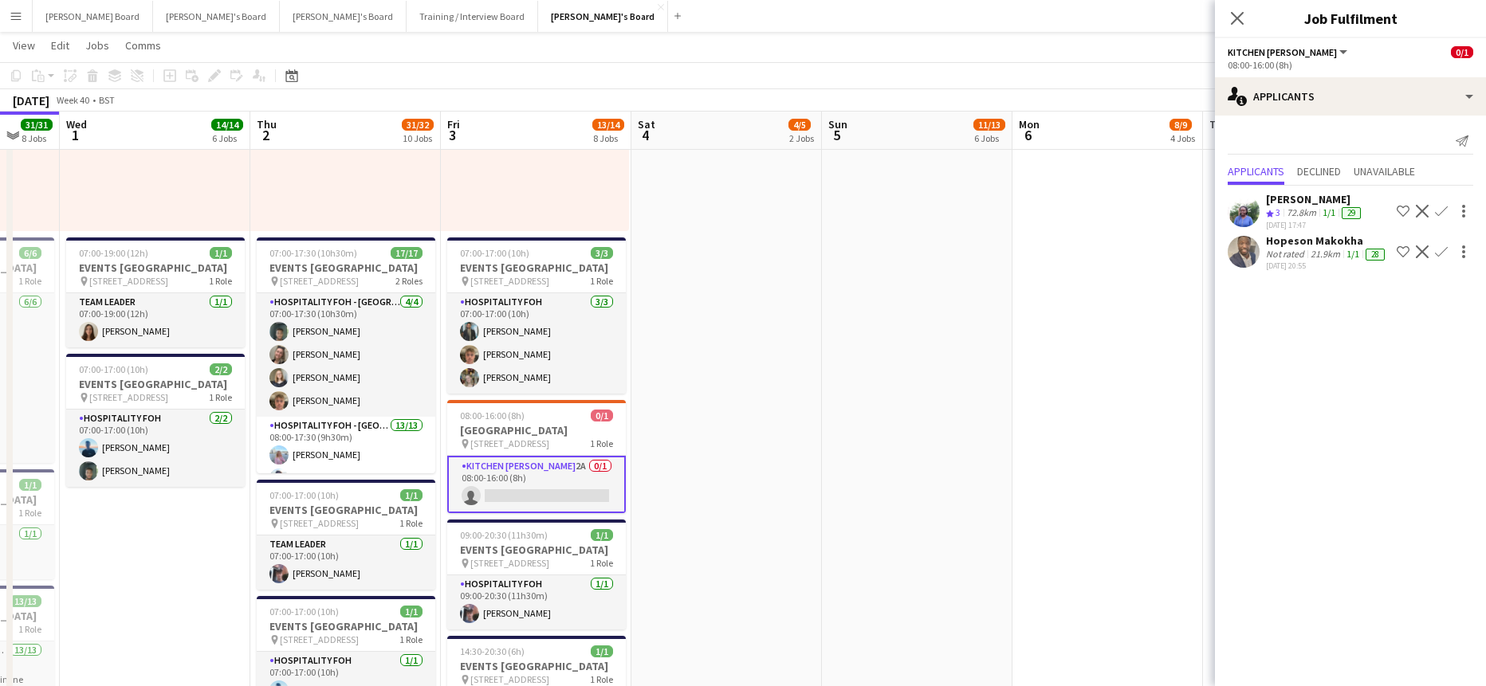
click at [1303, 271] on div "30-09-2025 20:55" at bounding box center [1327, 266] width 122 height 10
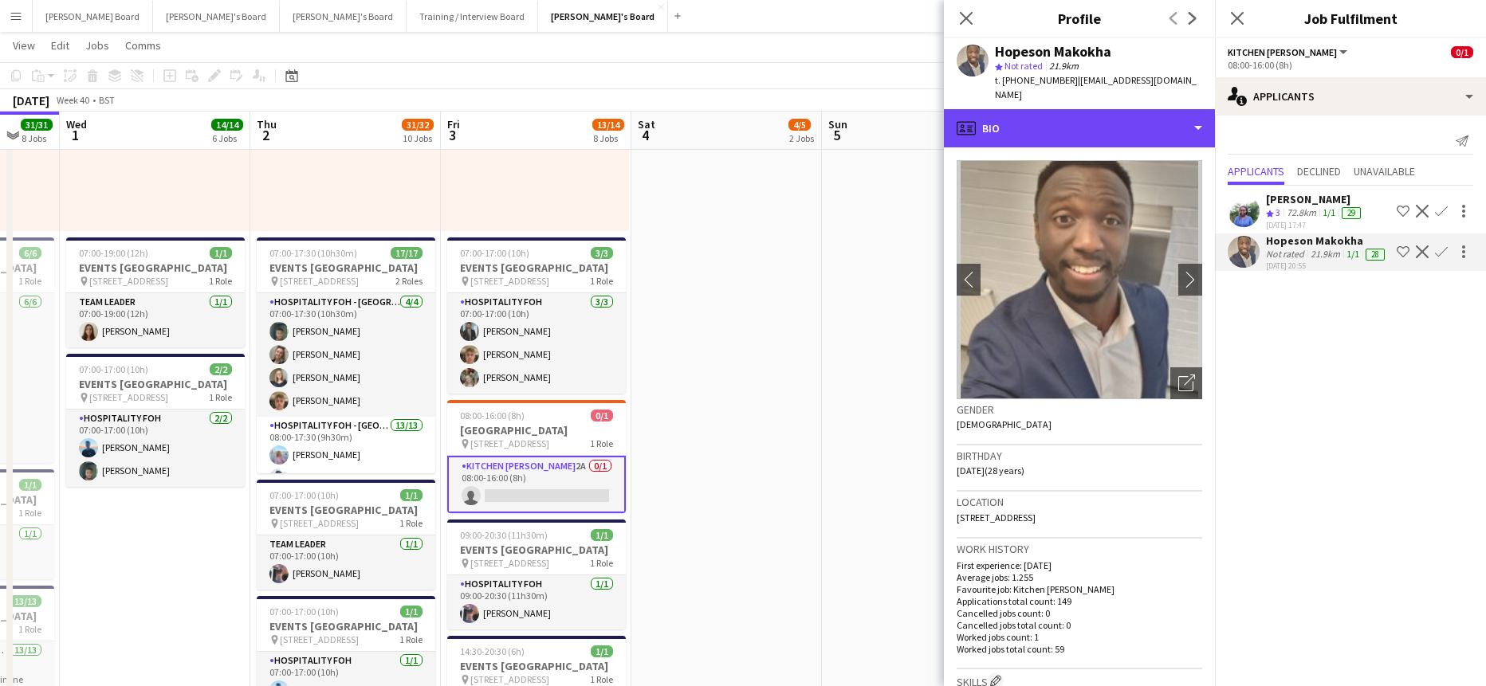
drag, startPoint x: 1083, startPoint y: 108, endPoint x: 1101, endPoint y: 133, distance: 30.3
click at [1083, 109] on div "profile Bio" at bounding box center [1079, 128] width 271 height 38
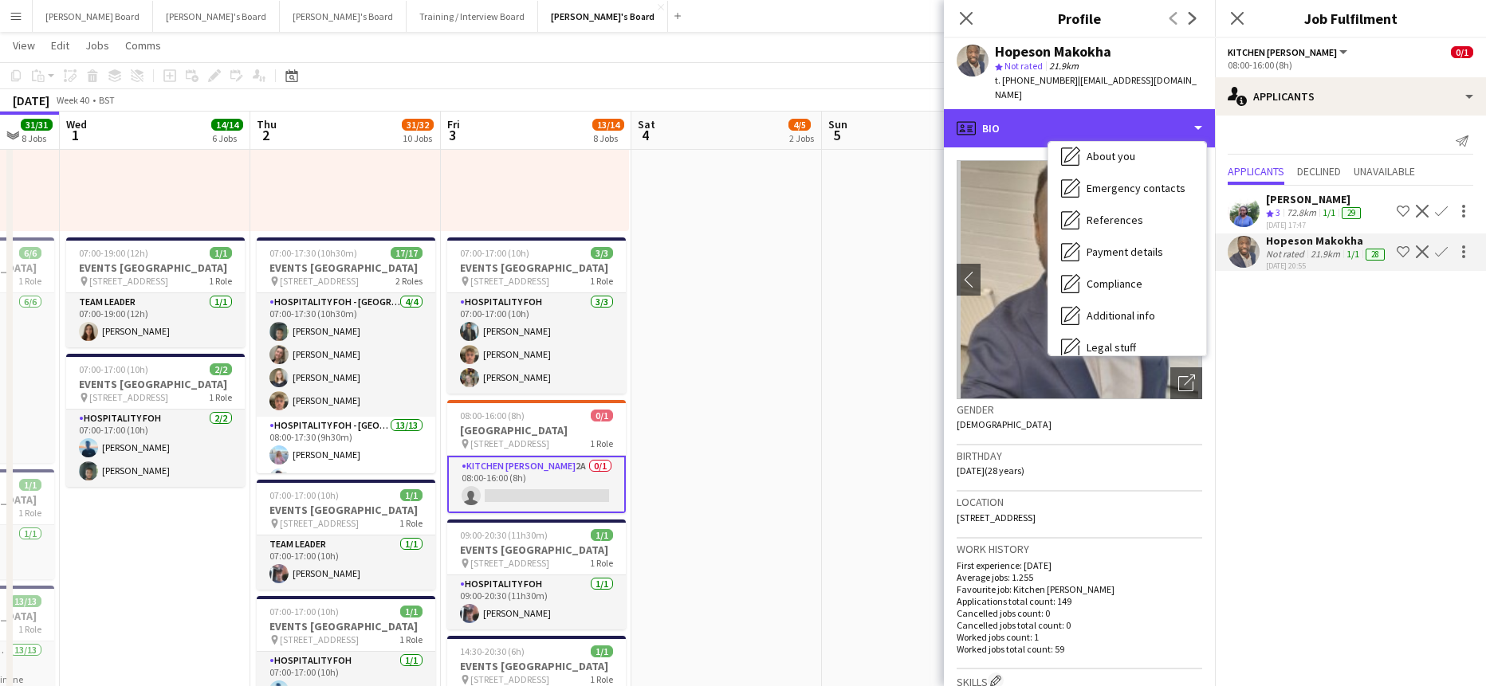
scroll to position [246, 0]
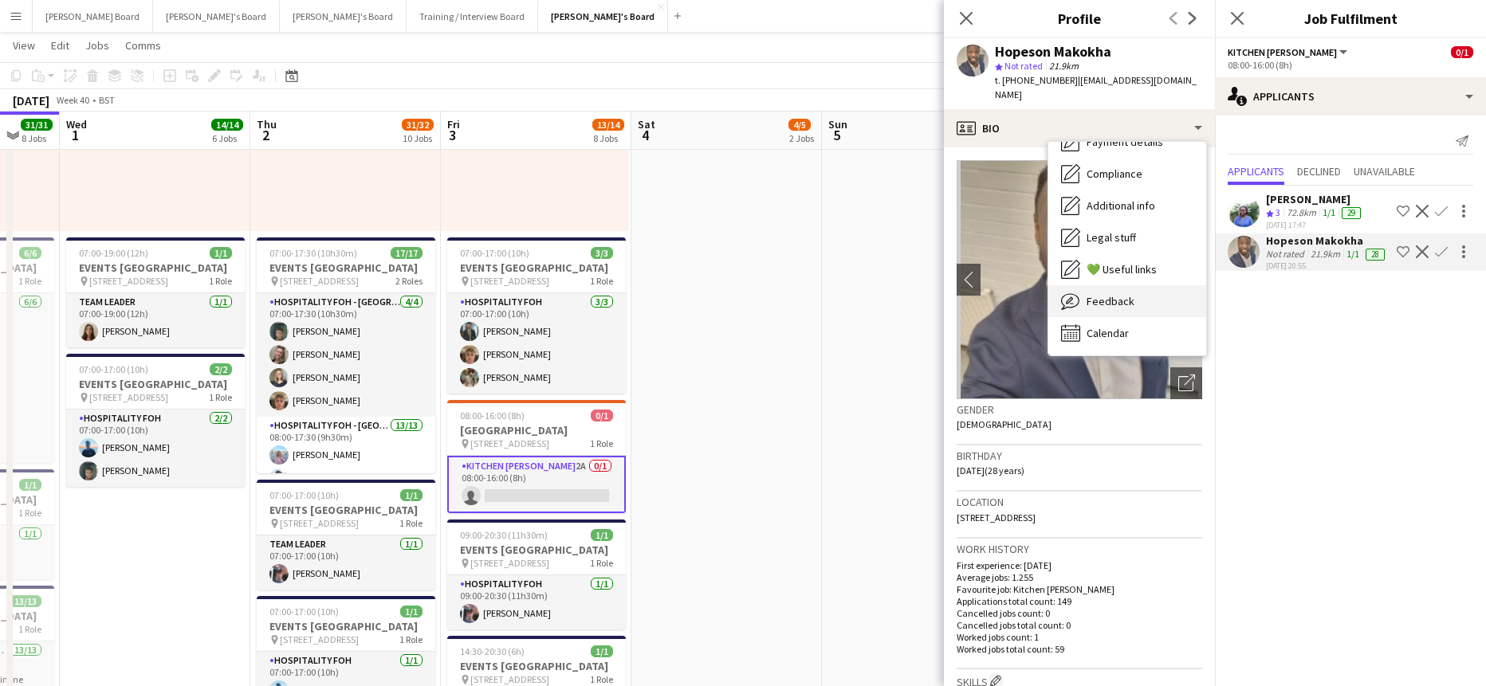
click at [1113, 299] on div "Feedback Feedback" at bounding box center [1127, 301] width 158 height 32
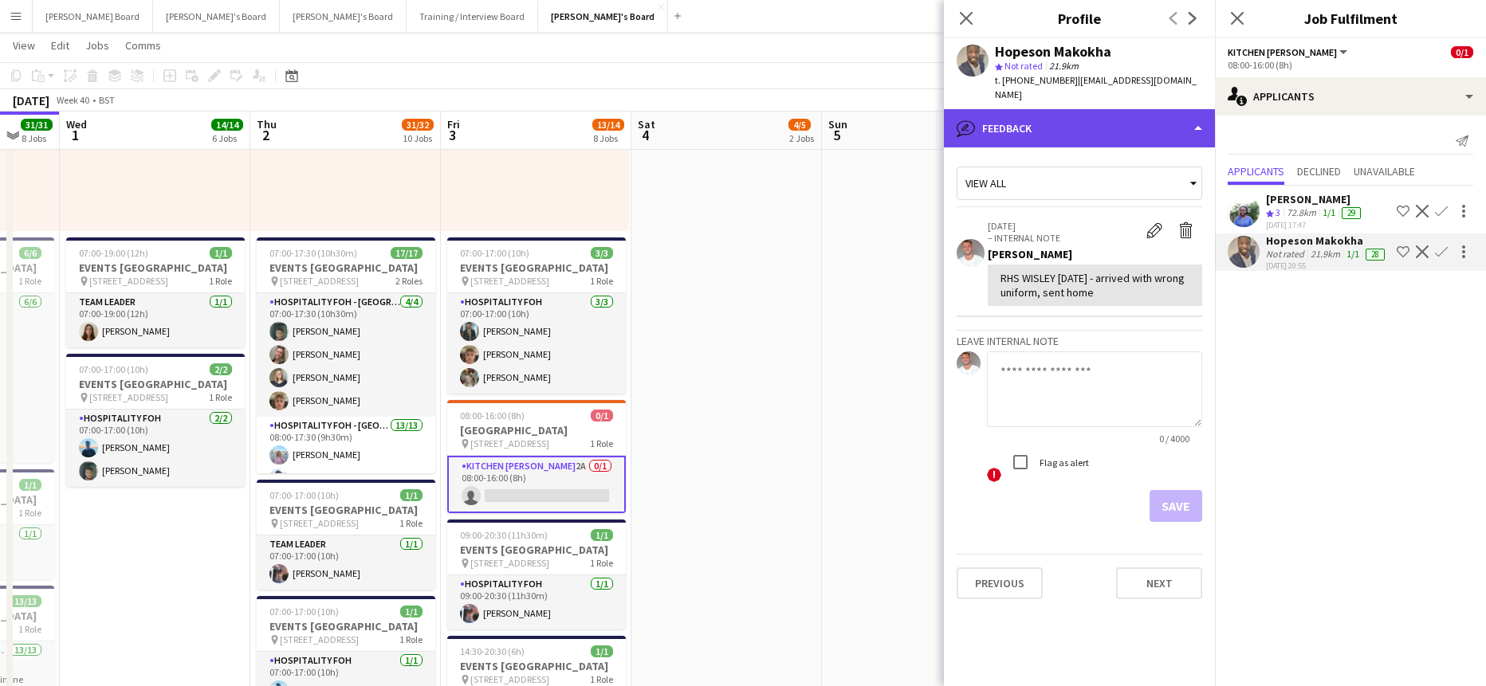
click at [1104, 113] on div "bubble-pencil Feedback" at bounding box center [1079, 128] width 271 height 38
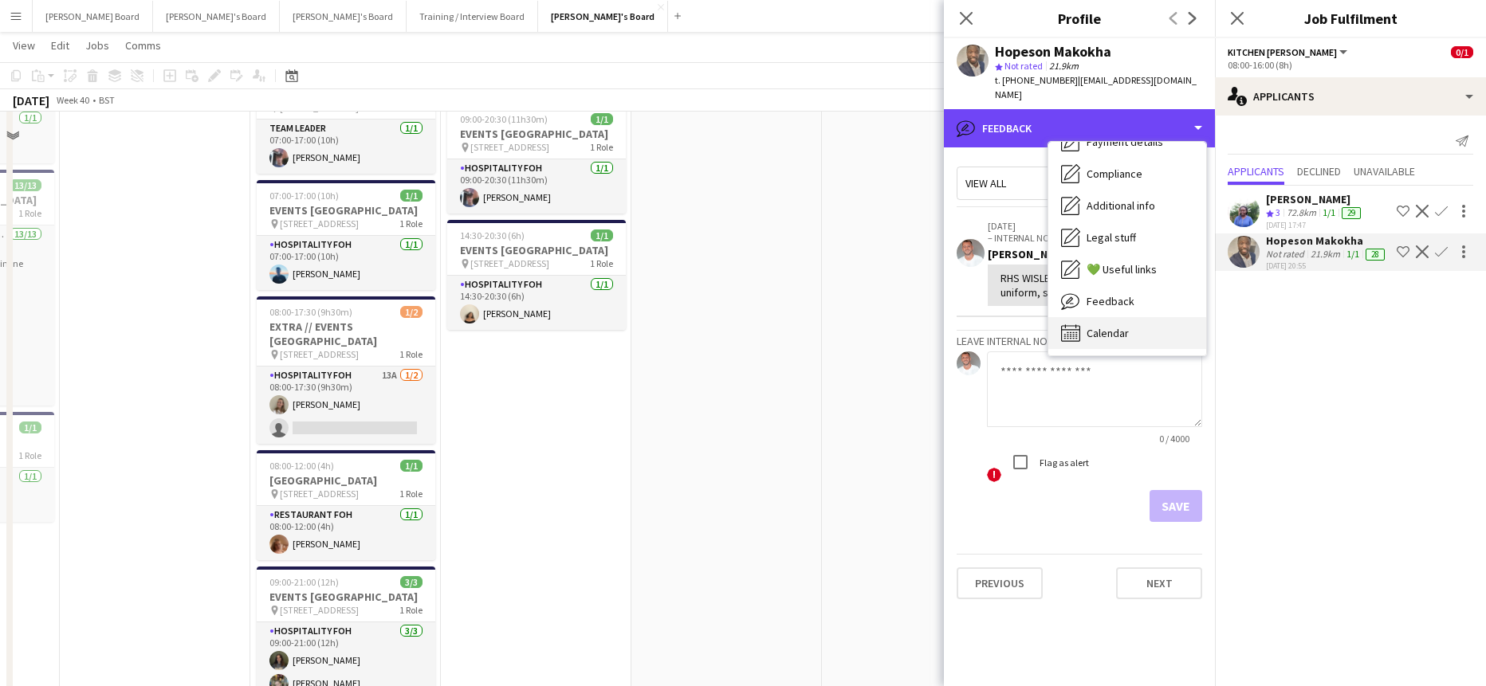
scroll to position [1381, 0]
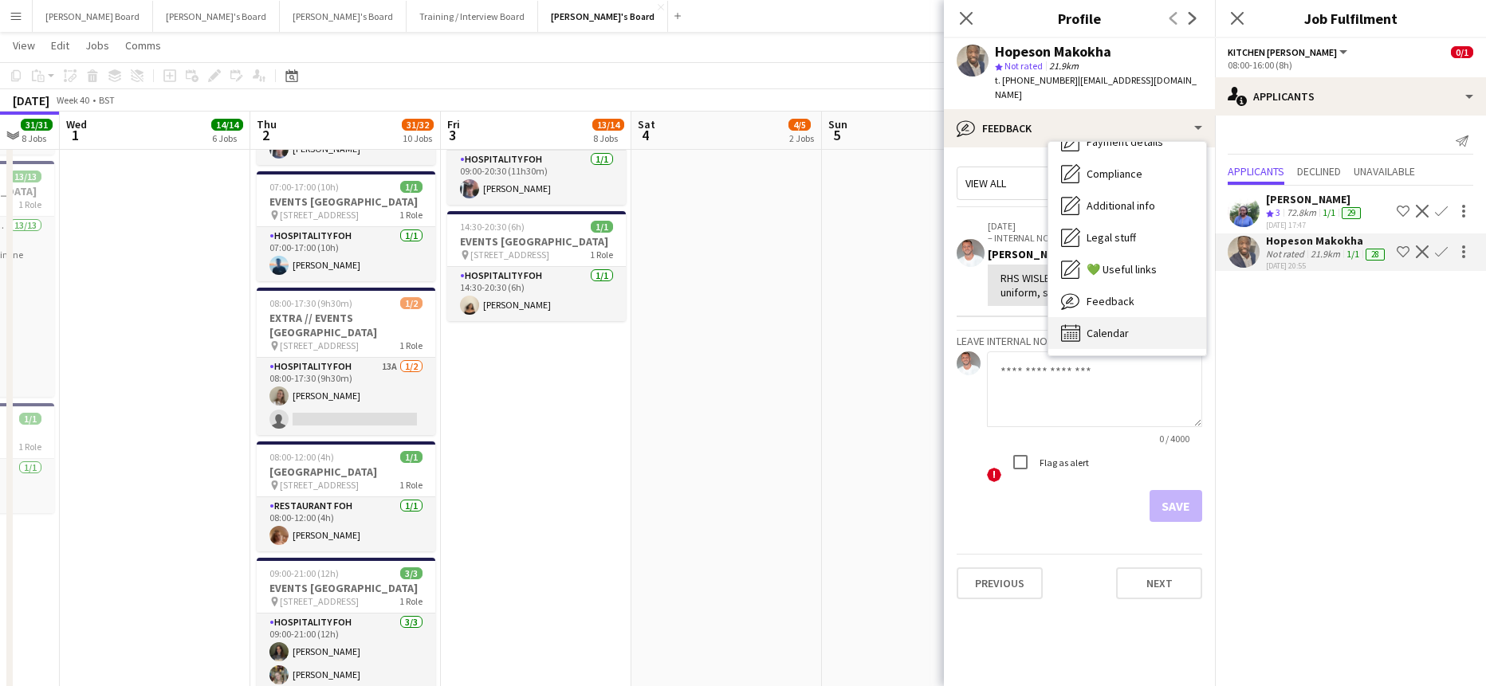
click at [1114, 326] on span "Calendar" at bounding box center [1107, 333] width 42 height 14
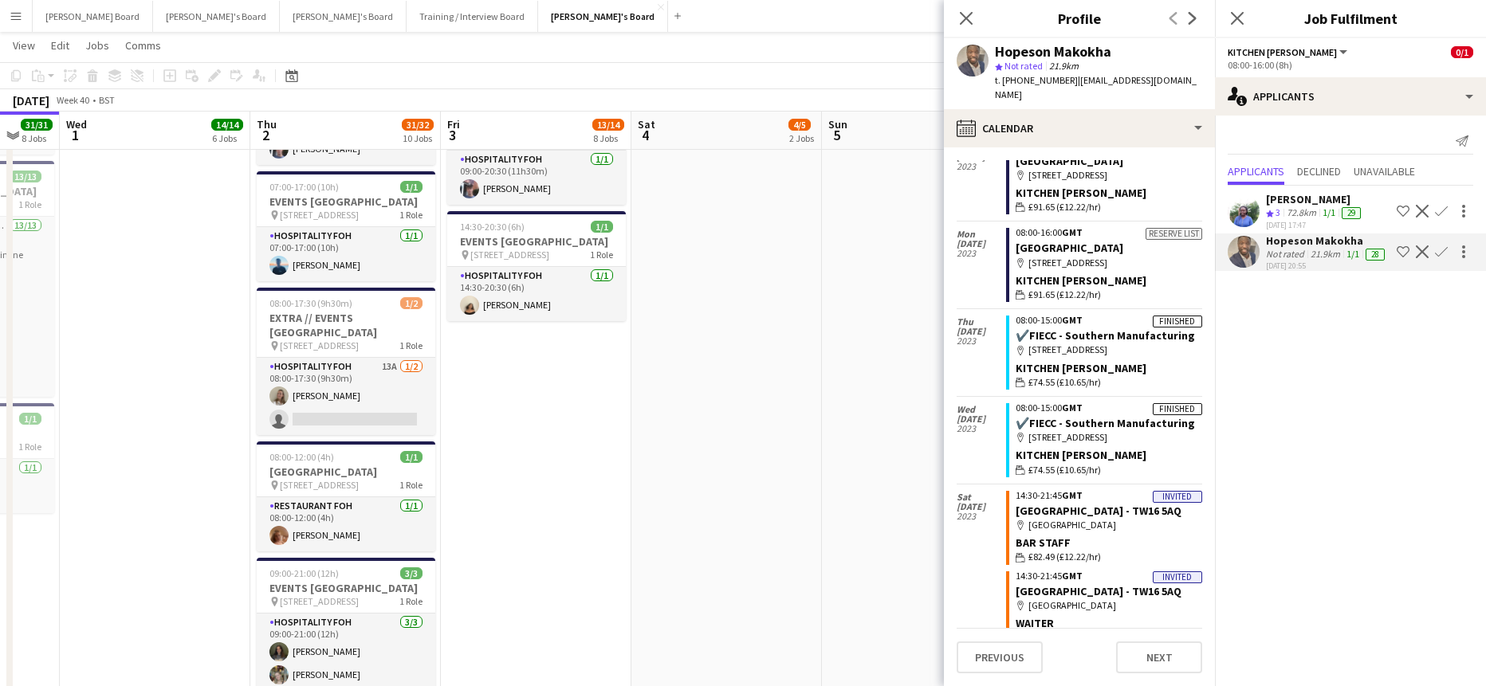
scroll to position [5420, 0]
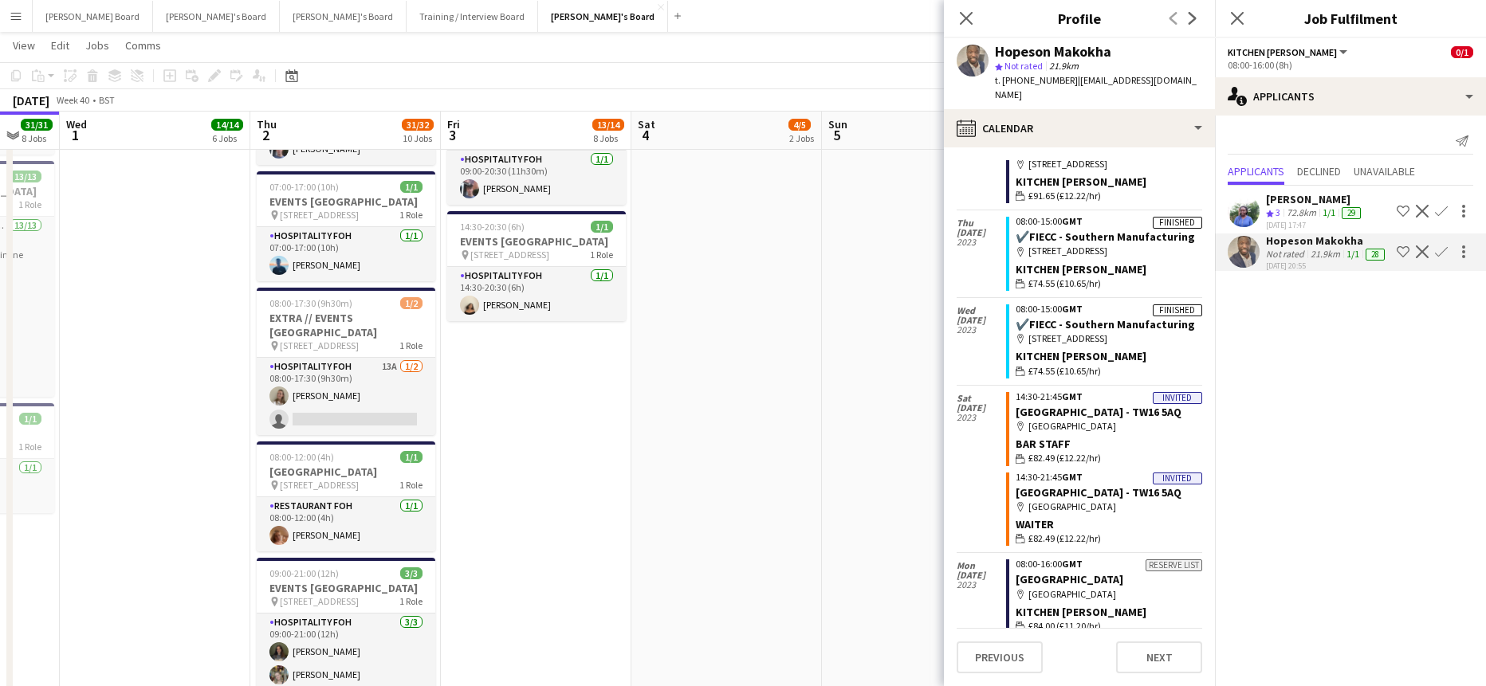
click at [879, 234] on app-date-cell "07:00-17:30 (10h30m) 2/2 EVENTS McLaren Technology Centre pin Woking, GU21 4YH …" at bounding box center [917, 96] width 191 height 1735
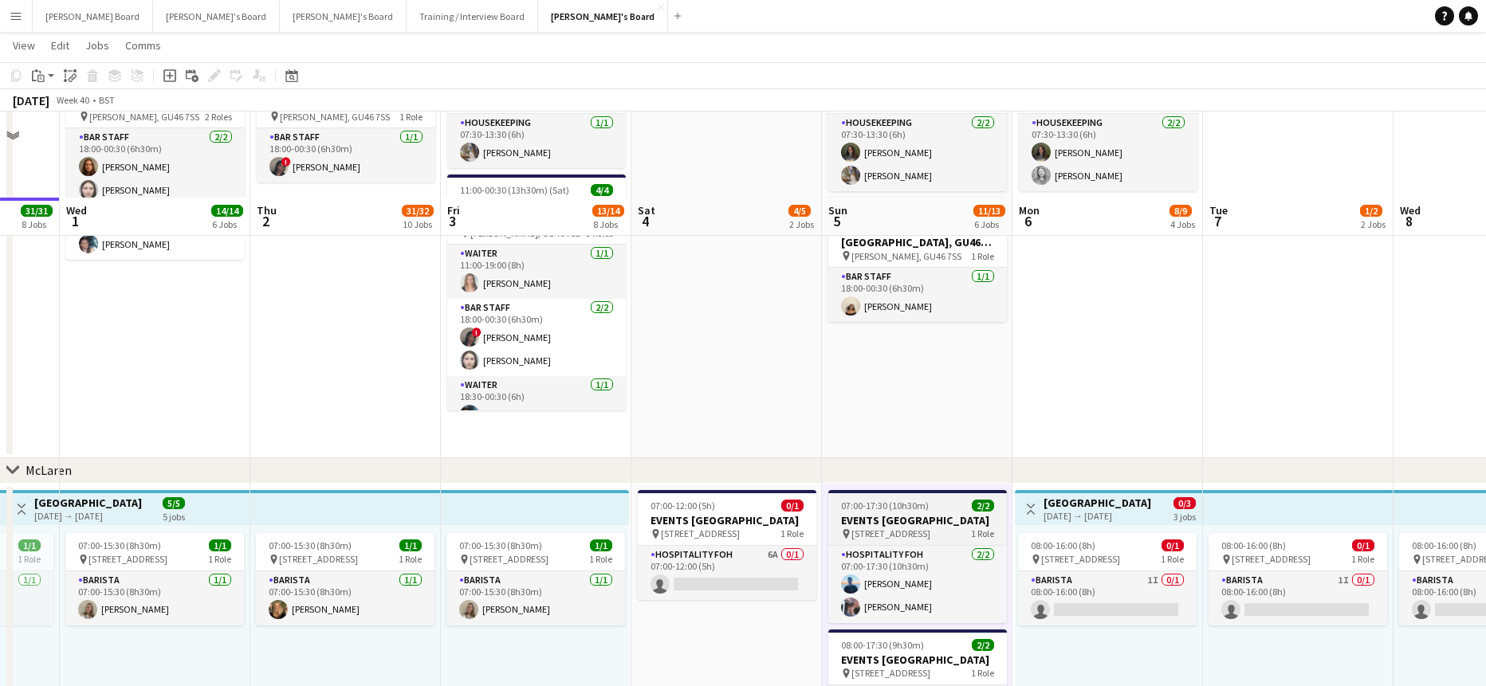
scroll to position [213, 0]
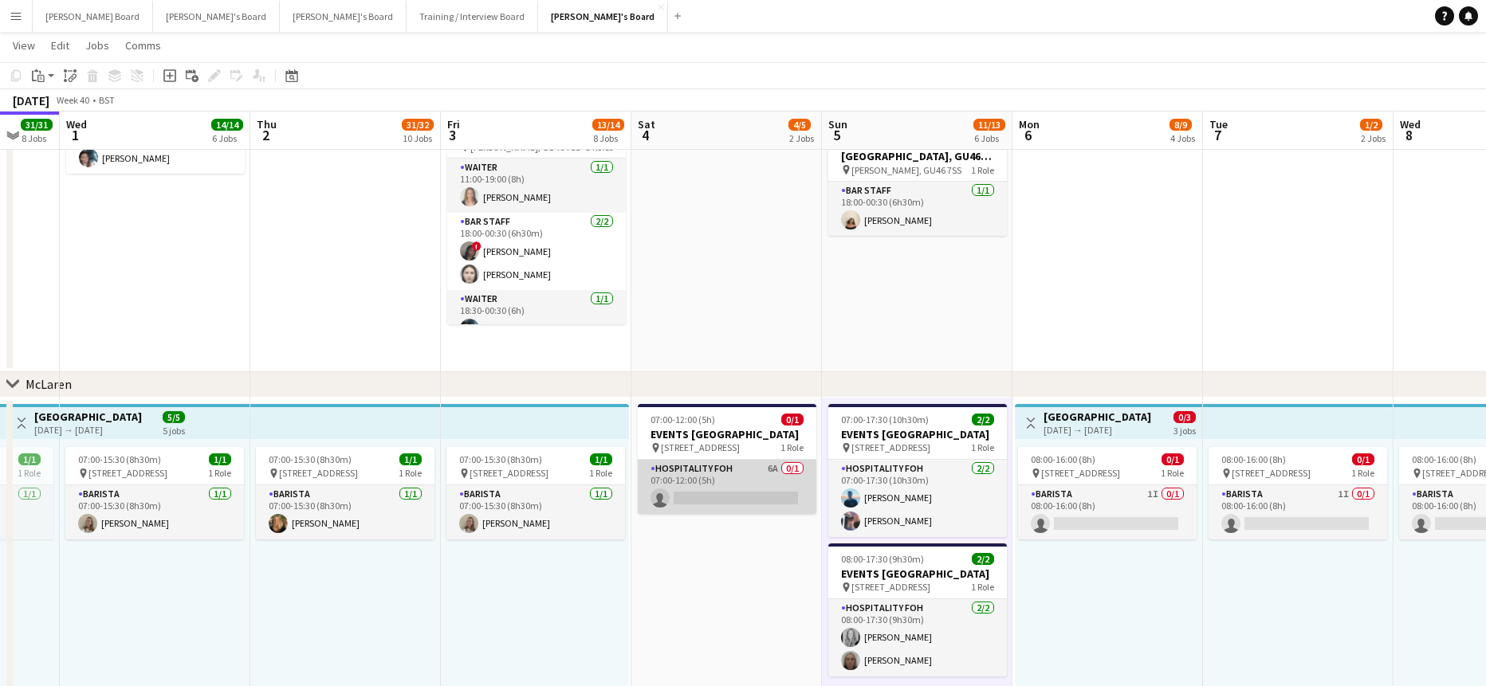
click at [768, 511] on app-card-role "Hospitality FOH 6A 0/1 07:00-12:00 (5h) single-neutral-actions" at bounding box center [727, 487] width 179 height 54
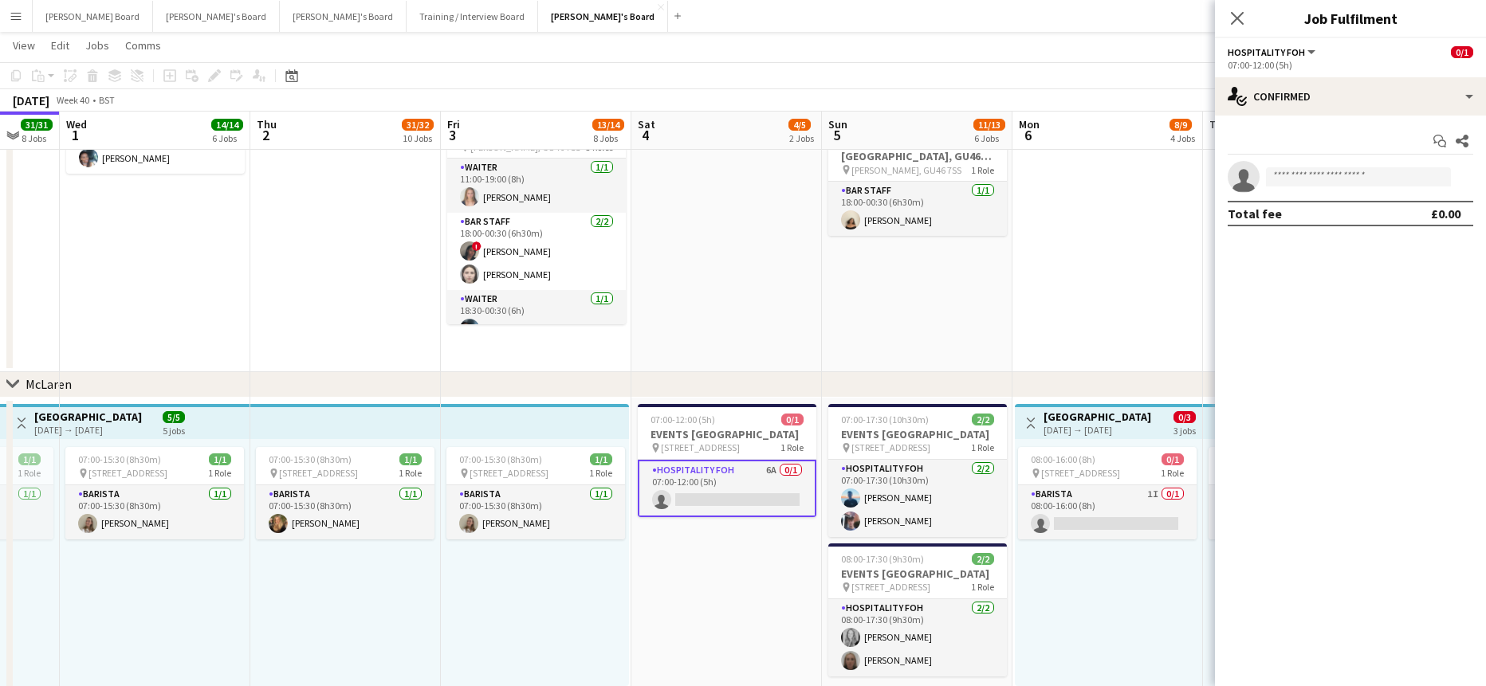
click at [1305, 116] on div "Start chat Share single-neutral-actions Total fee £0.00" at bounding box center [1350, 178] width 271 height 124
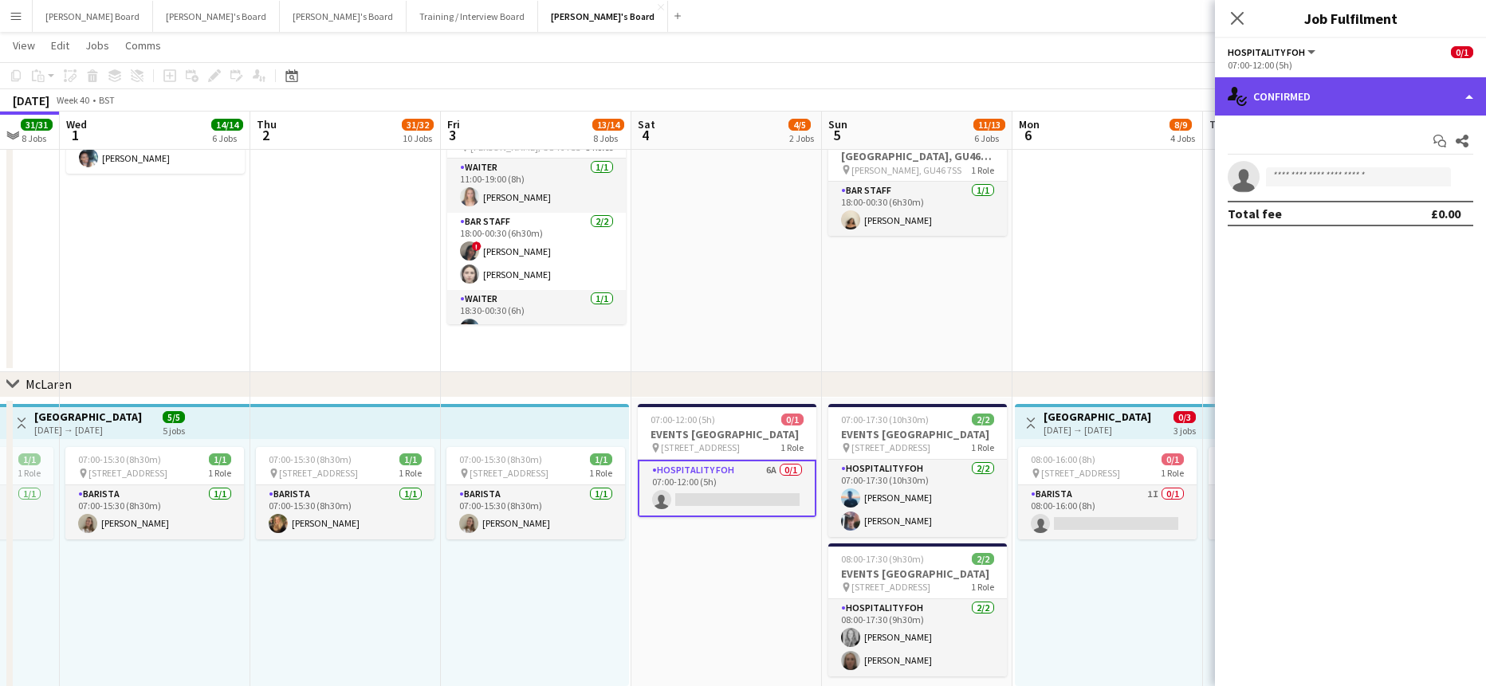
click at [1332, 103] on div "single-neutral-actions-check-2 Confirmed" at bounding box center [1350, 96] width 271 height 38
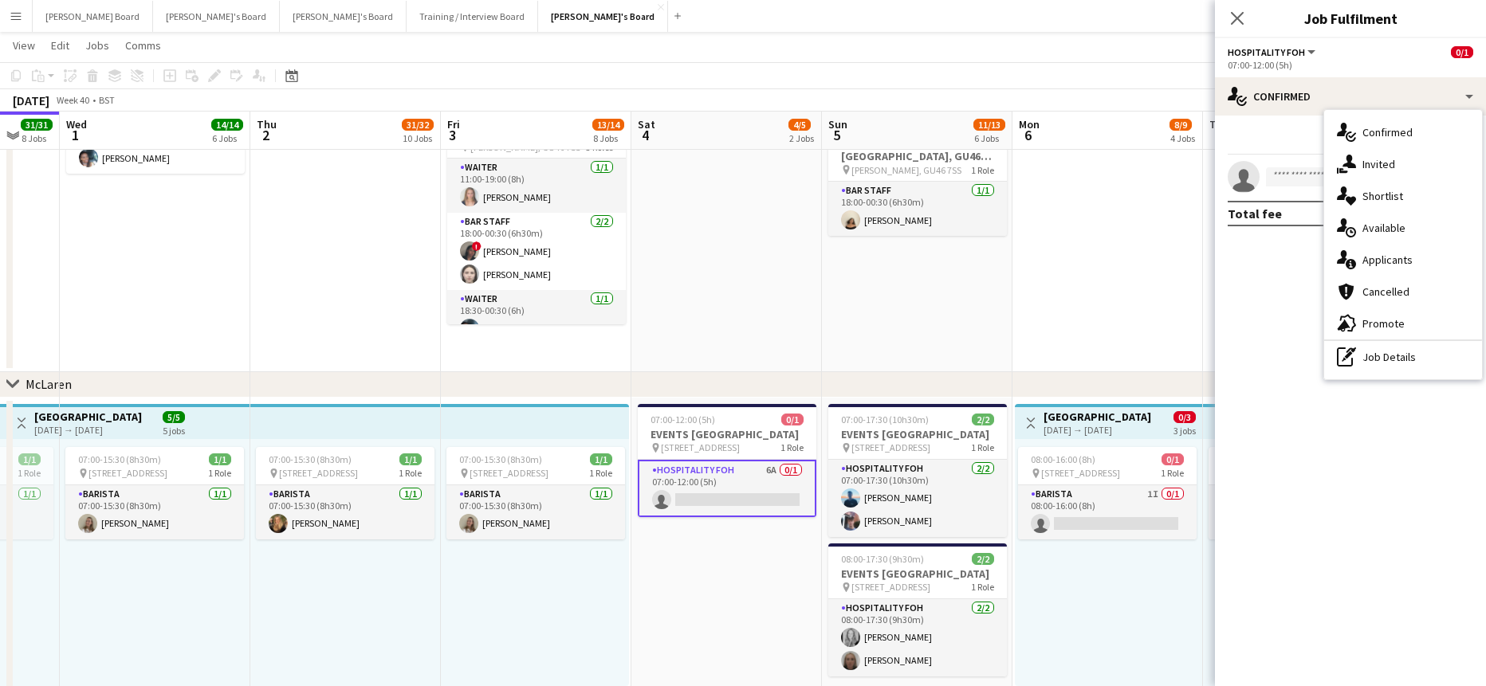
drag, startPoint x: 1373, startPoint y: 264, endPoint x: 1373, endPoint y: 255, distance: 8.8
click at [1373, 265] on span "Applicants" at bounding box center [1387, 260] width 50 height 14
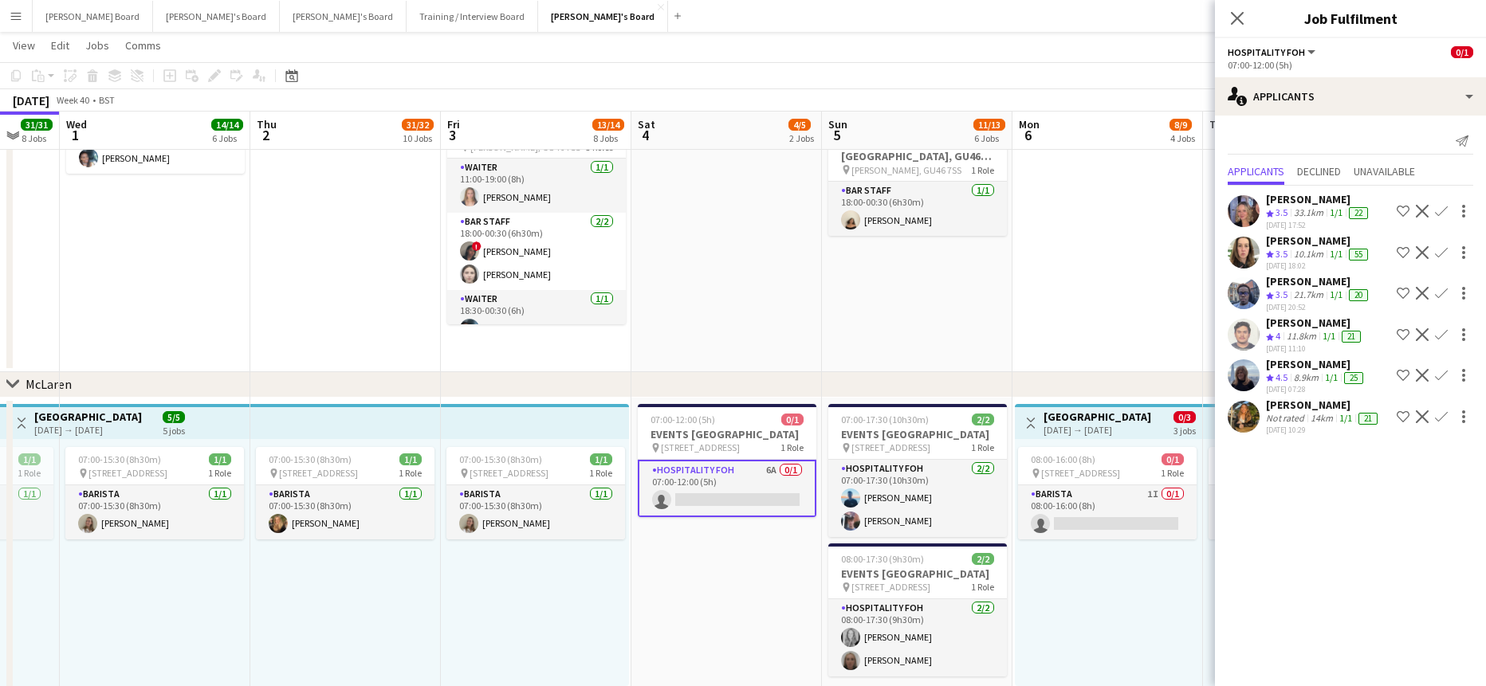
click at [1052, 340] on app-date-cell "07:30-13:30 (6h) 2/2 Millbridge Court GU10 3DJ pin Farnham, GU10 3DJ 1 Role Hou…" at bounding box center [1107, 169] width 191 height 407
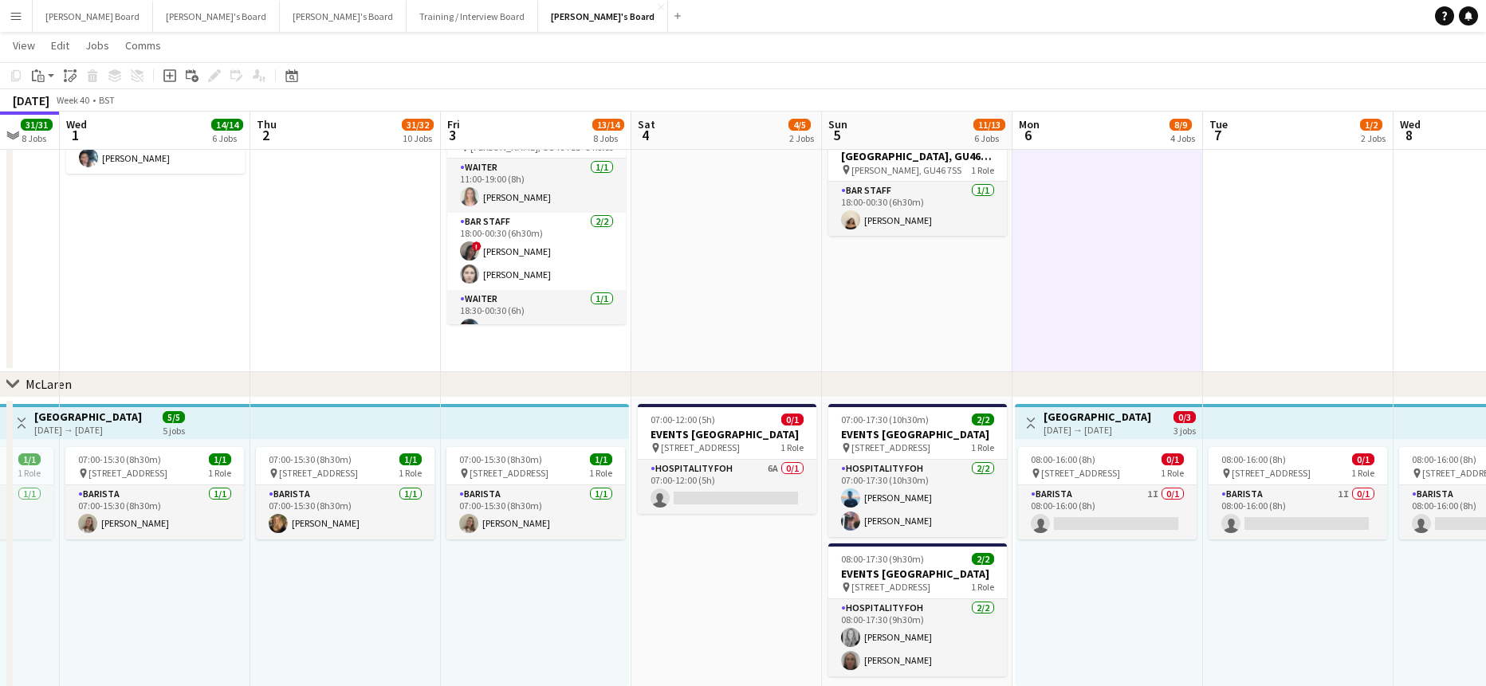
scroll to position [0, 505]
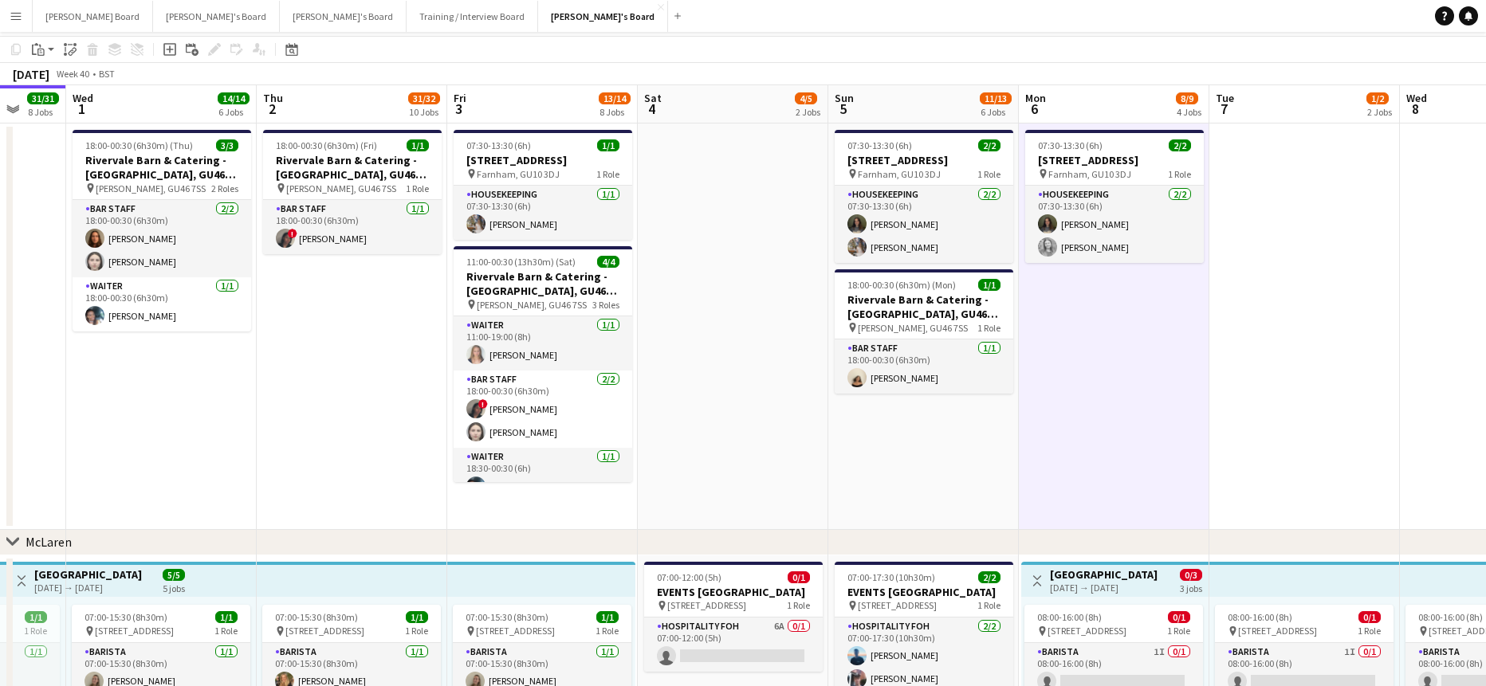
scroll to position [0, 0]
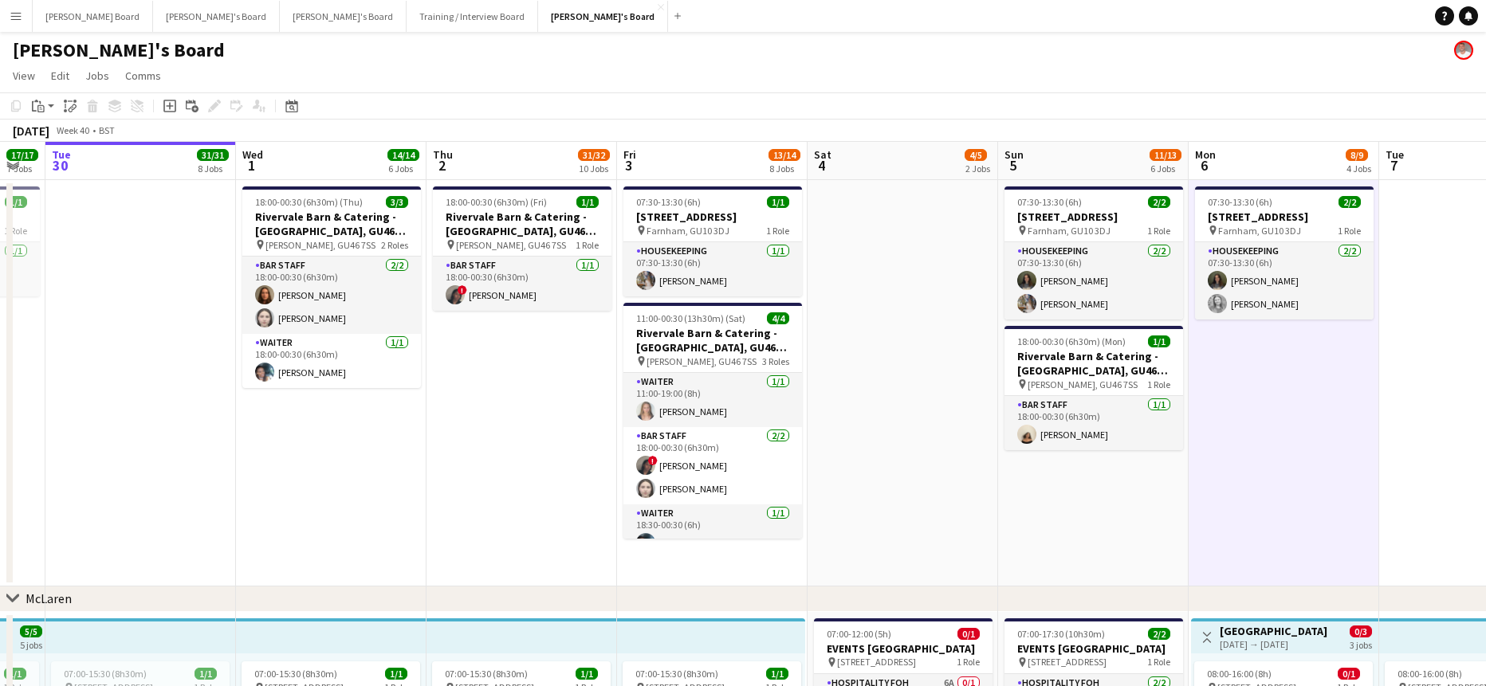
drag, startPoint x: 423, startPoint y: 417, endPoint x: 544, endPoint y: 426, distance: 121.5
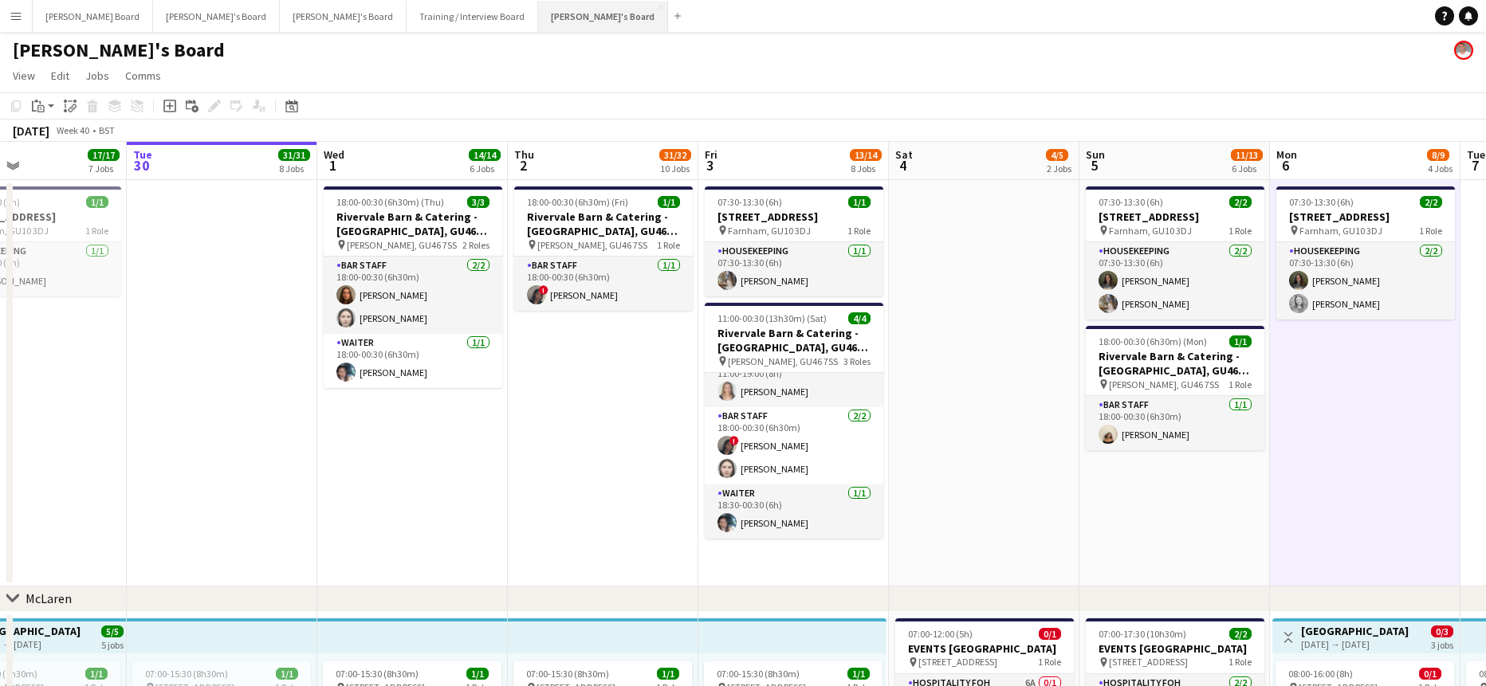
click at [538, 16] on button "Jakub's Board Close" at bounding box center [603, 16] width 130 height 31
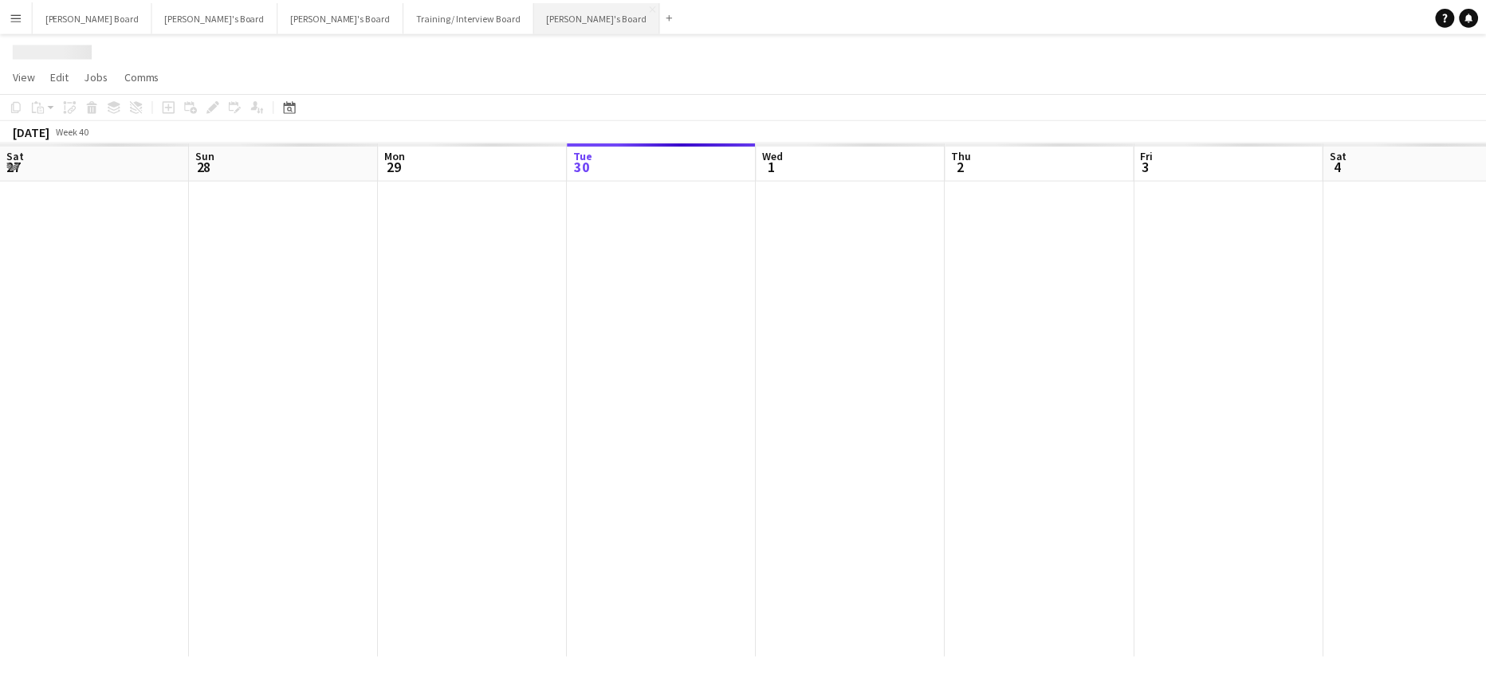
scroll to position [0, 381]
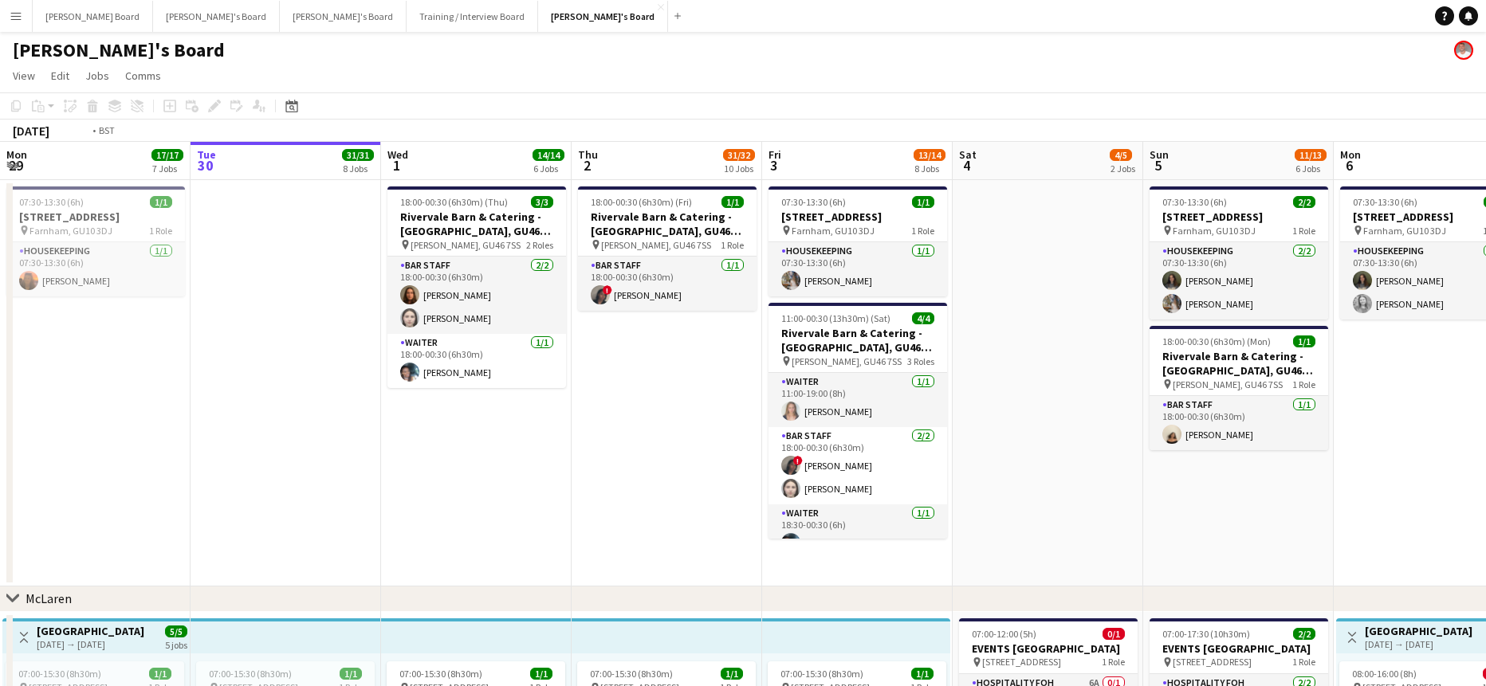
click at [666, 425] on app-date-cell "18:00-00:30 (6h30m) (Fri) 1/1 Rivervale Barn & Catering - Yateley, GU46 7SS pin…" at bounding box center [667, 383] width 191 height 407
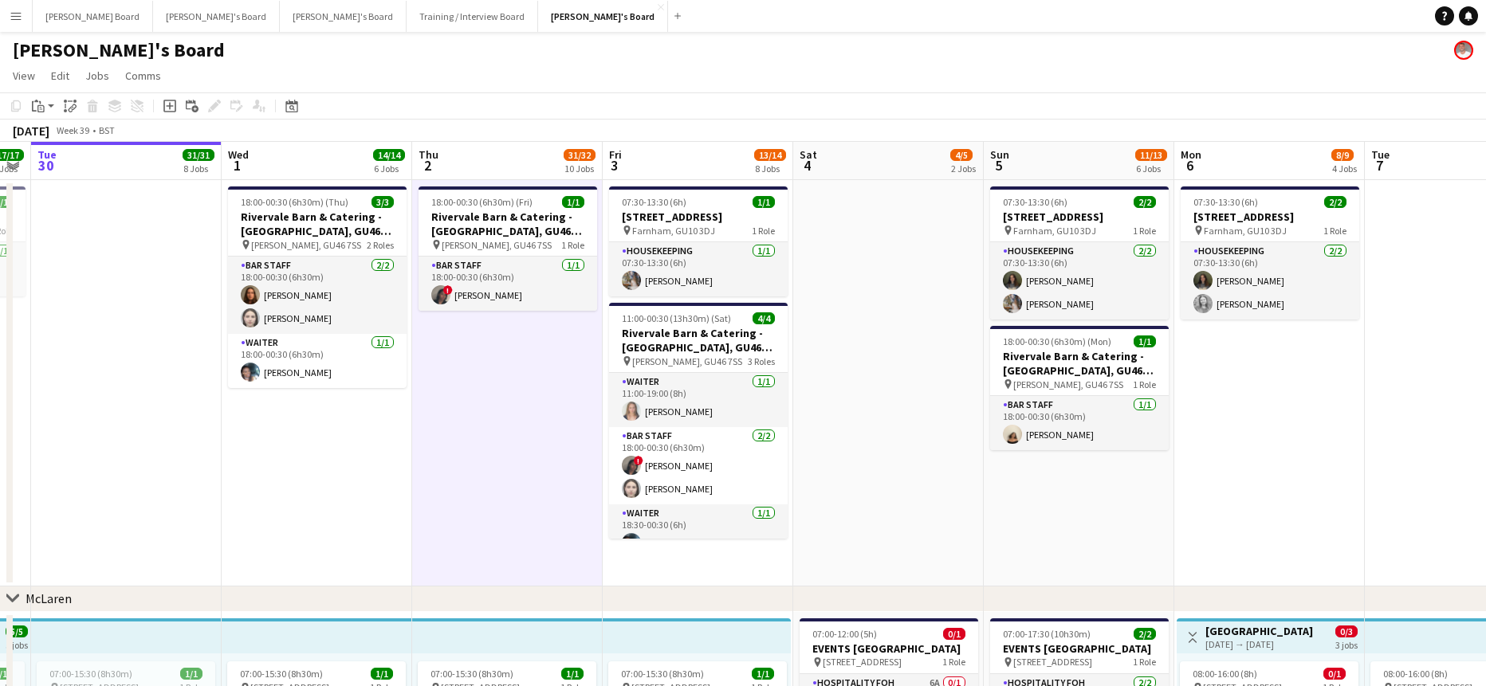
scroll to position [0, 570]
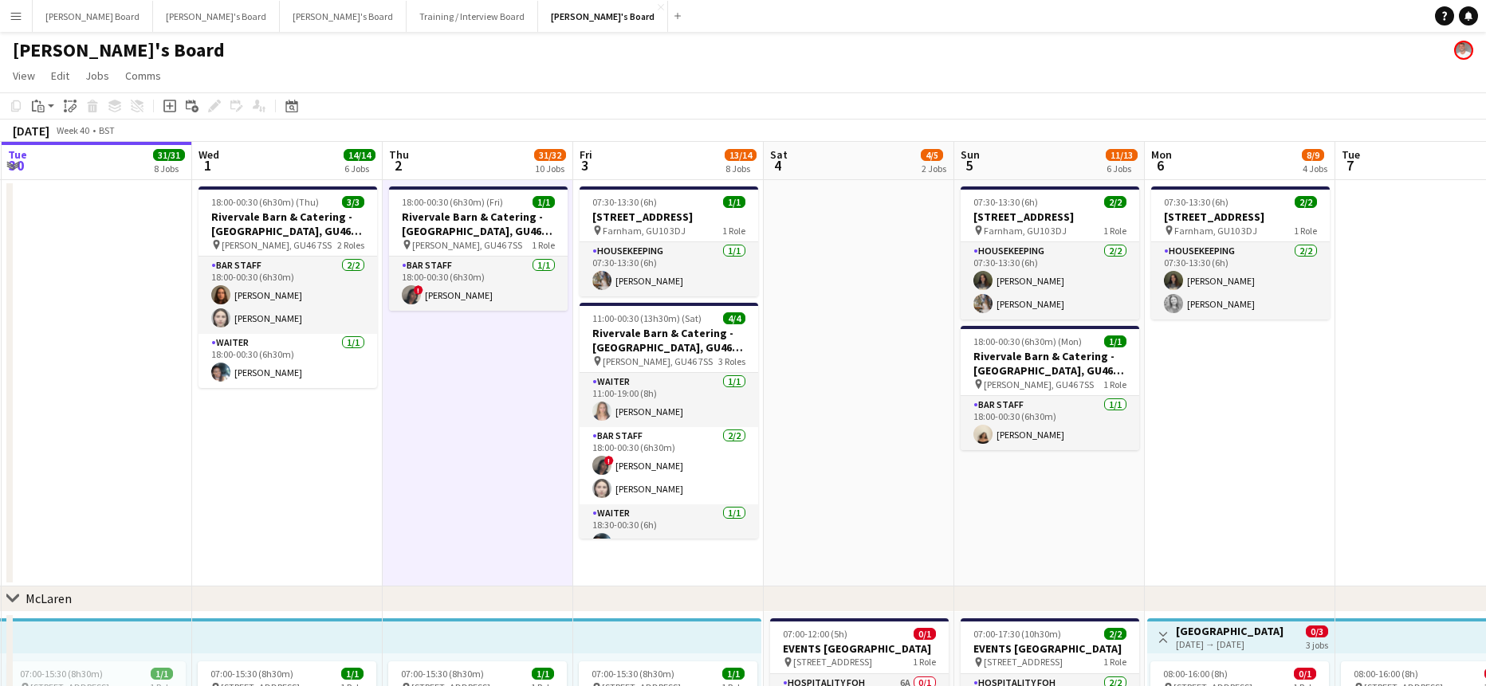
drag, startPoint x: 1275, startPoint y: 481, endPoint x: 1172, endPoint y: 483, distance: 102.8
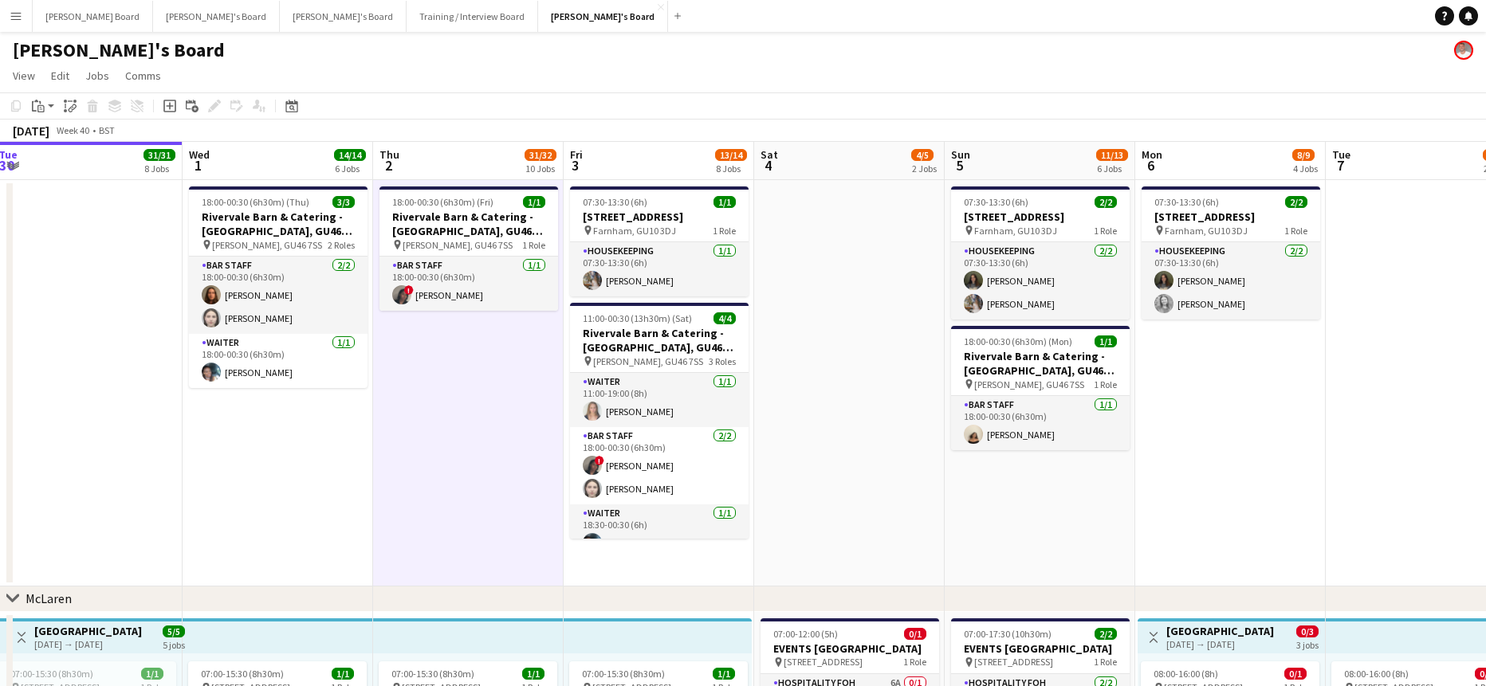
scroll to position [0, 579]
drag, startPoint x: 1302, startPoint y: 408, endPoint x: 1294, endPoint y: 415, distance: 11.3
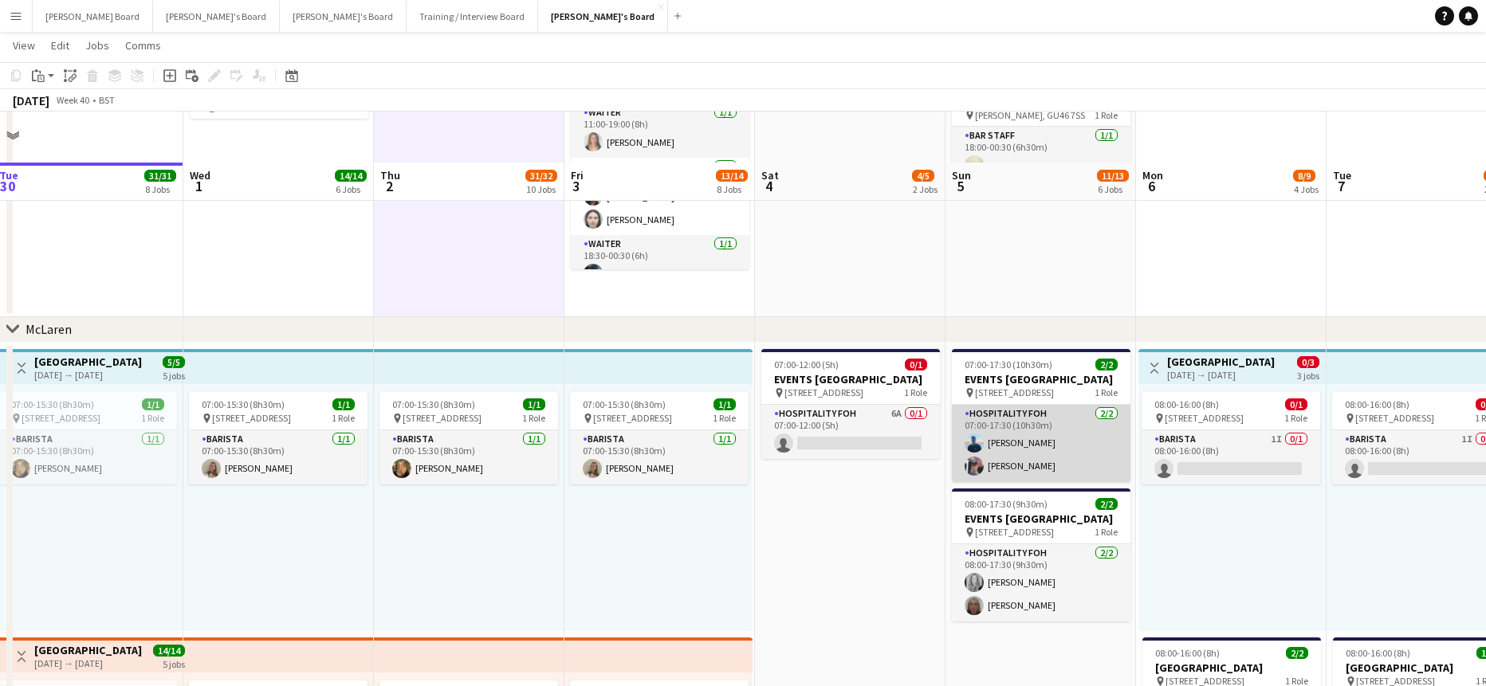
scroll to position [319, 0]
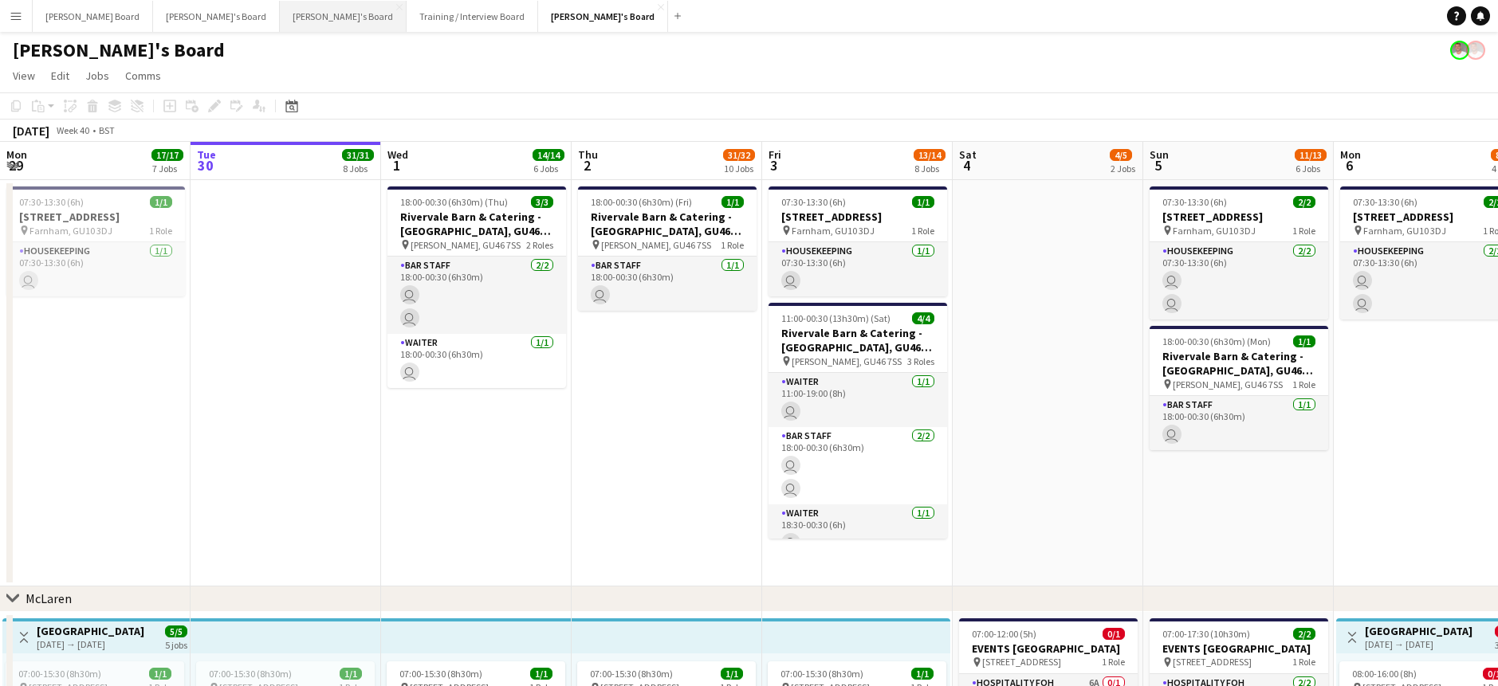
click at [280, 18] on button "Thomasina's Board Close" at bounding box center [343, 16] width 127 height 31
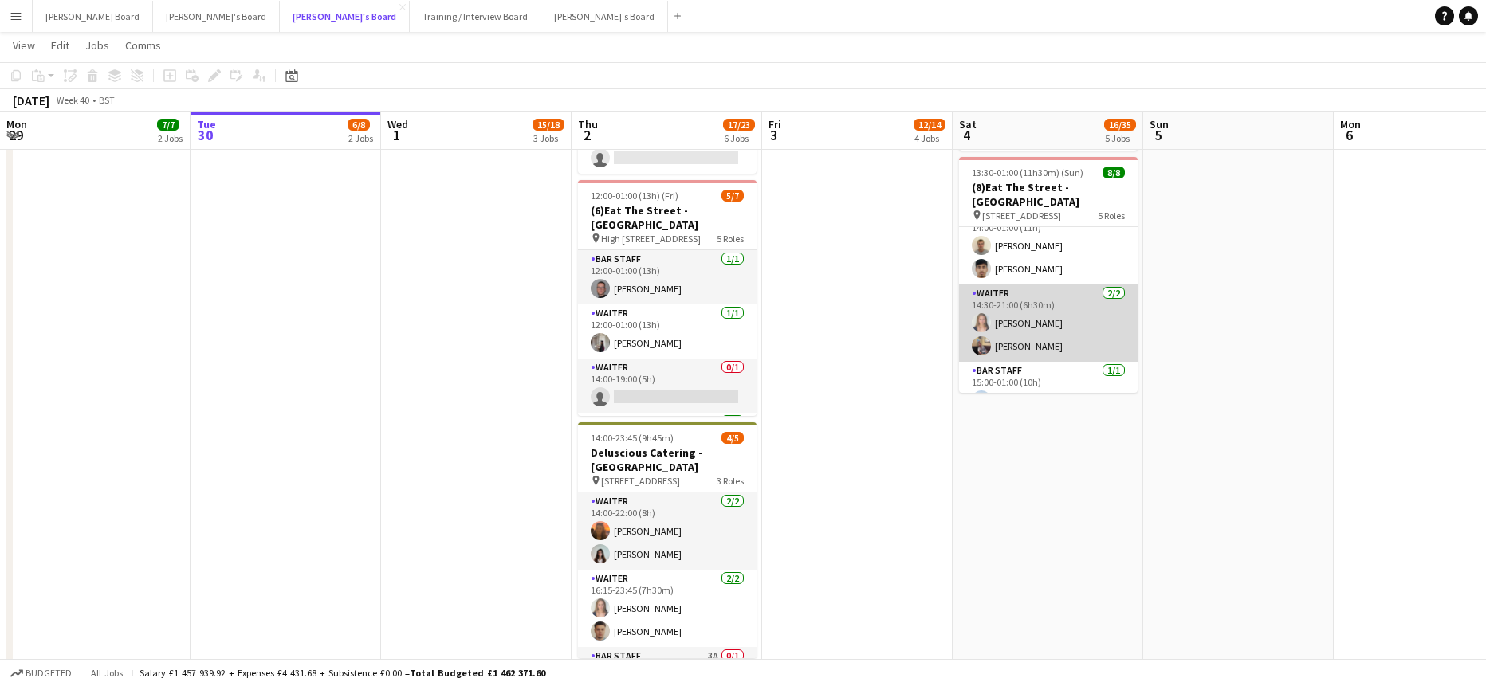
scroll to position [160, 0]
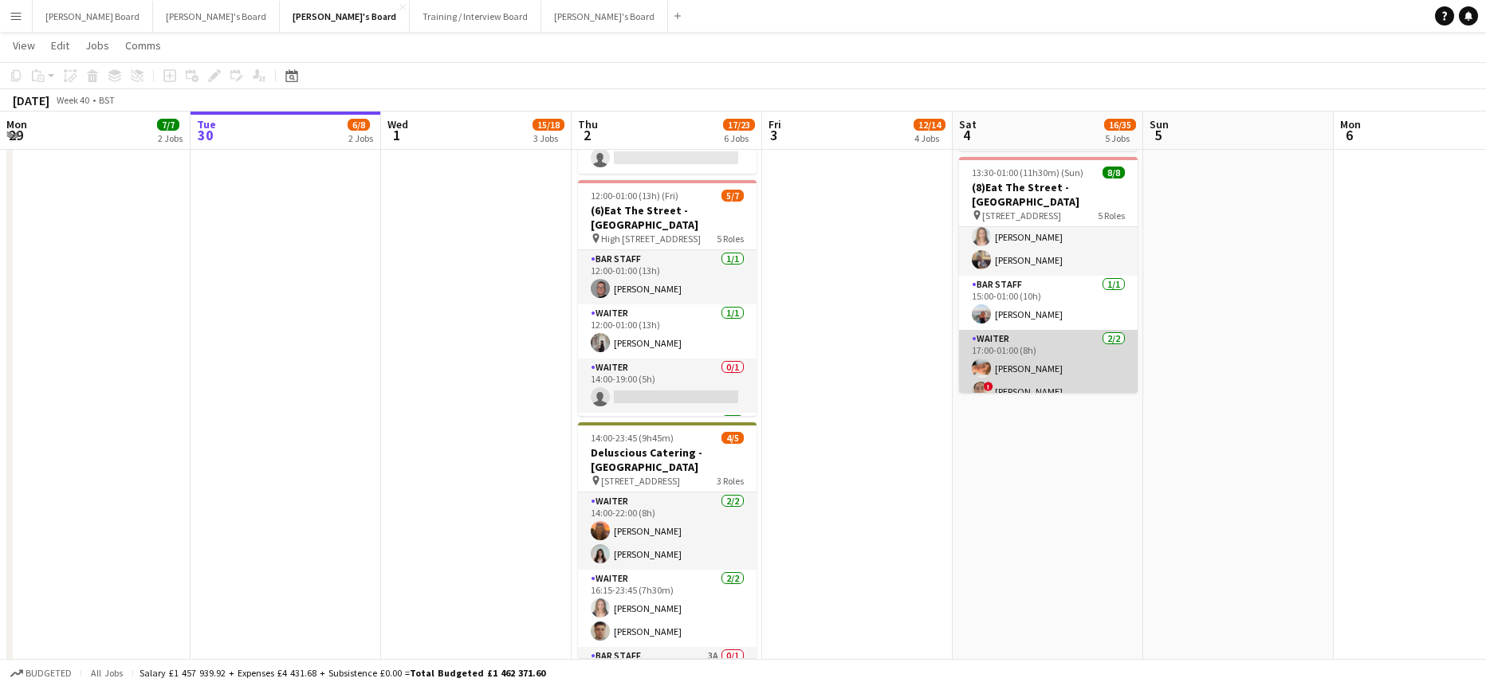
click at [1057, 358] on app-card-role "Waiter 2/2 17:00-01:00 (8h) Robby Johnston ! ella beswick" at bounding box center [1048, 368] width 179 height 77
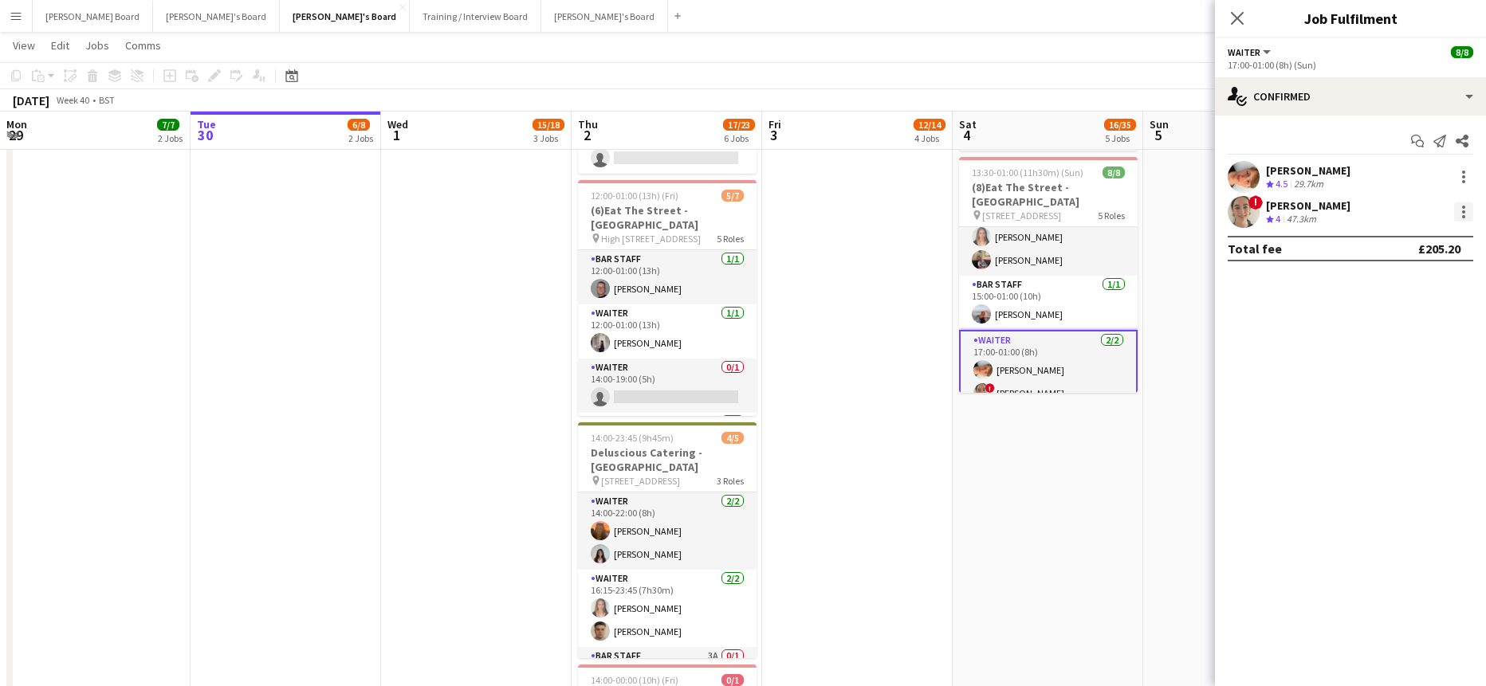
click at [1467, 210] on div at bounding box center [1463, 211] width 19 height 19
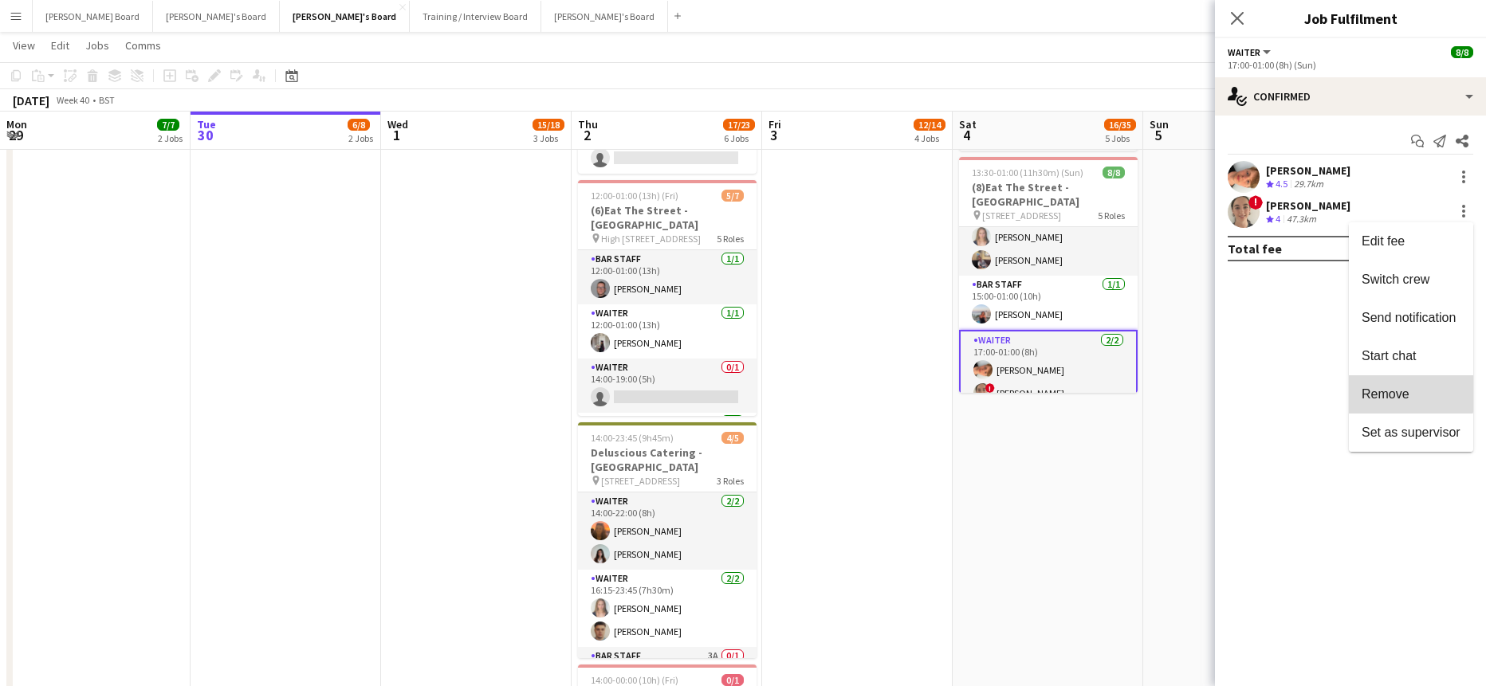
click at [1386, 385] on button "Remove" at bounding box center [1411, 394] width 124 height 38
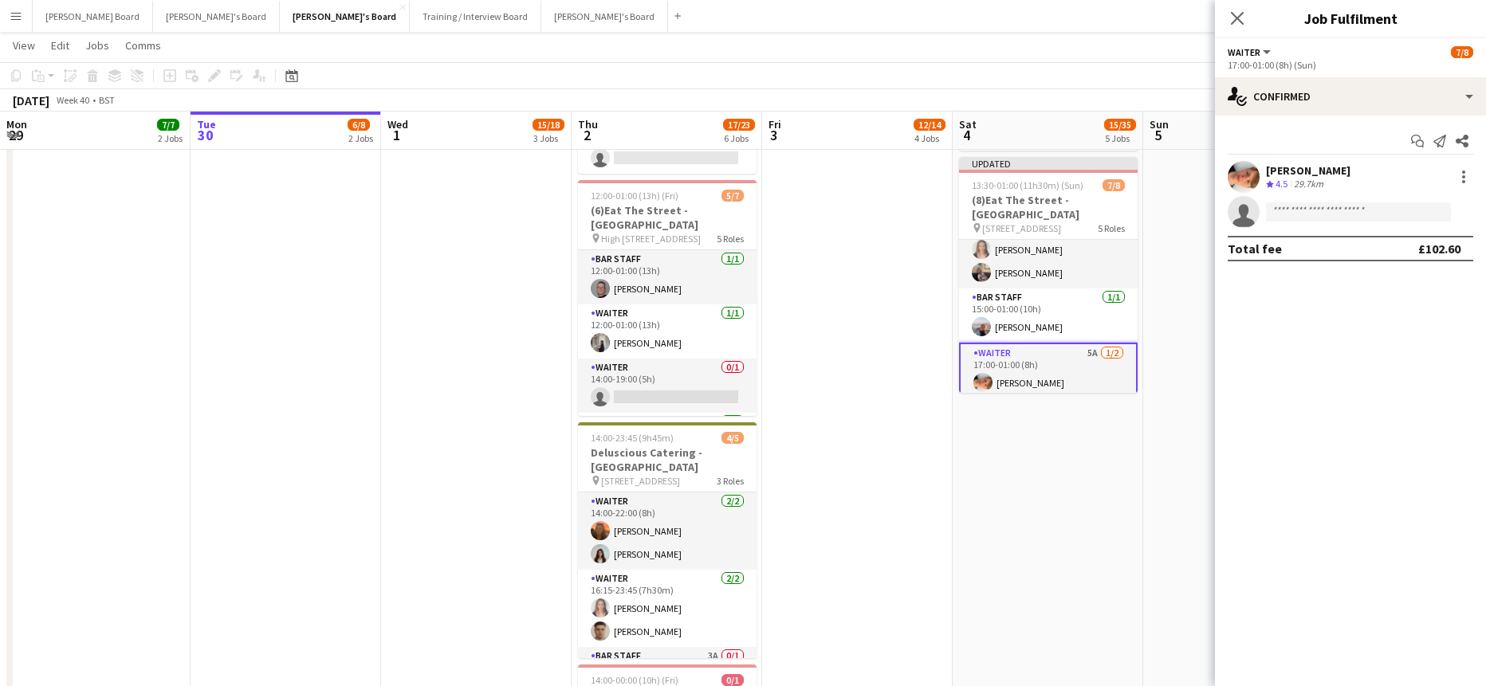
click at [1160, 455] on app-date-cell at bounding box center [1238, 129] width 191 height 1389
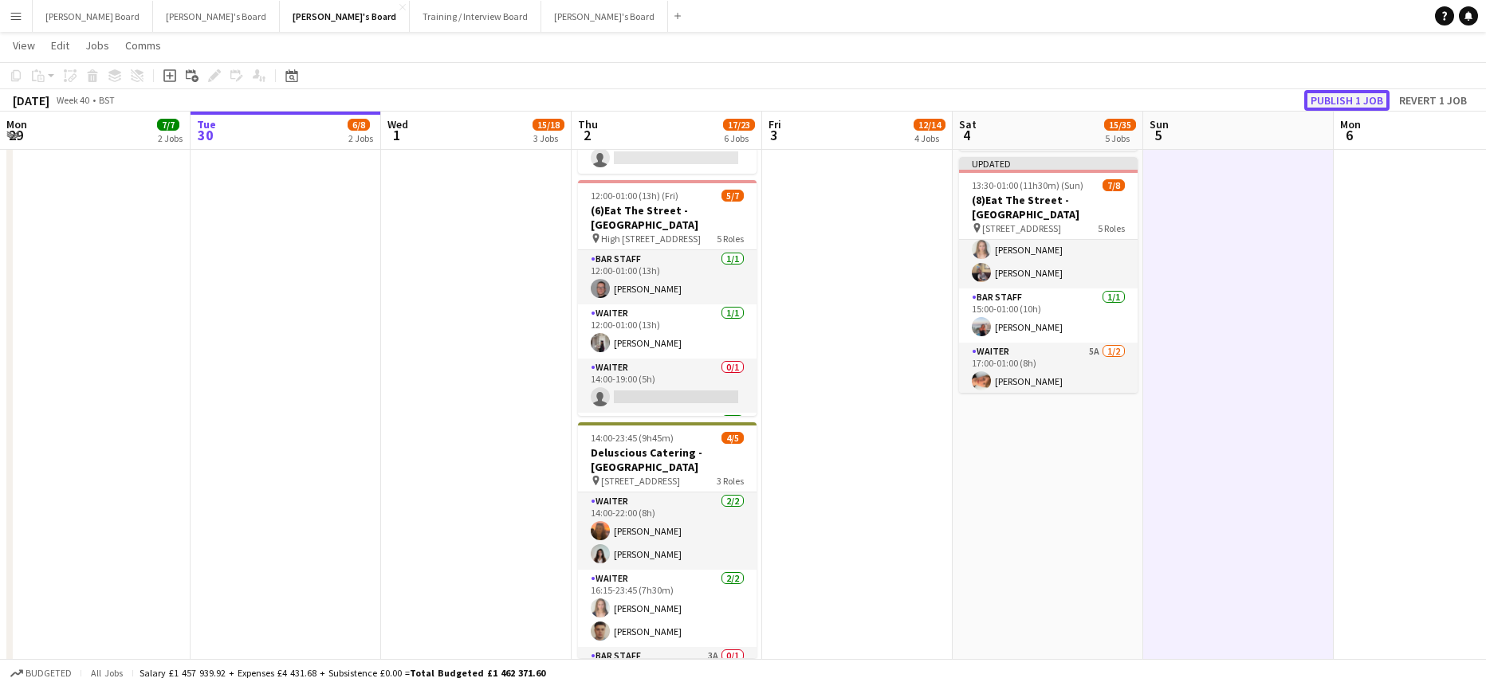
click at [1335, 95] on button "Publish 1 job" at bounding box center [1346, 100] width 85 height 21
